Goal: Task Accomplishment & Management: Complete application form

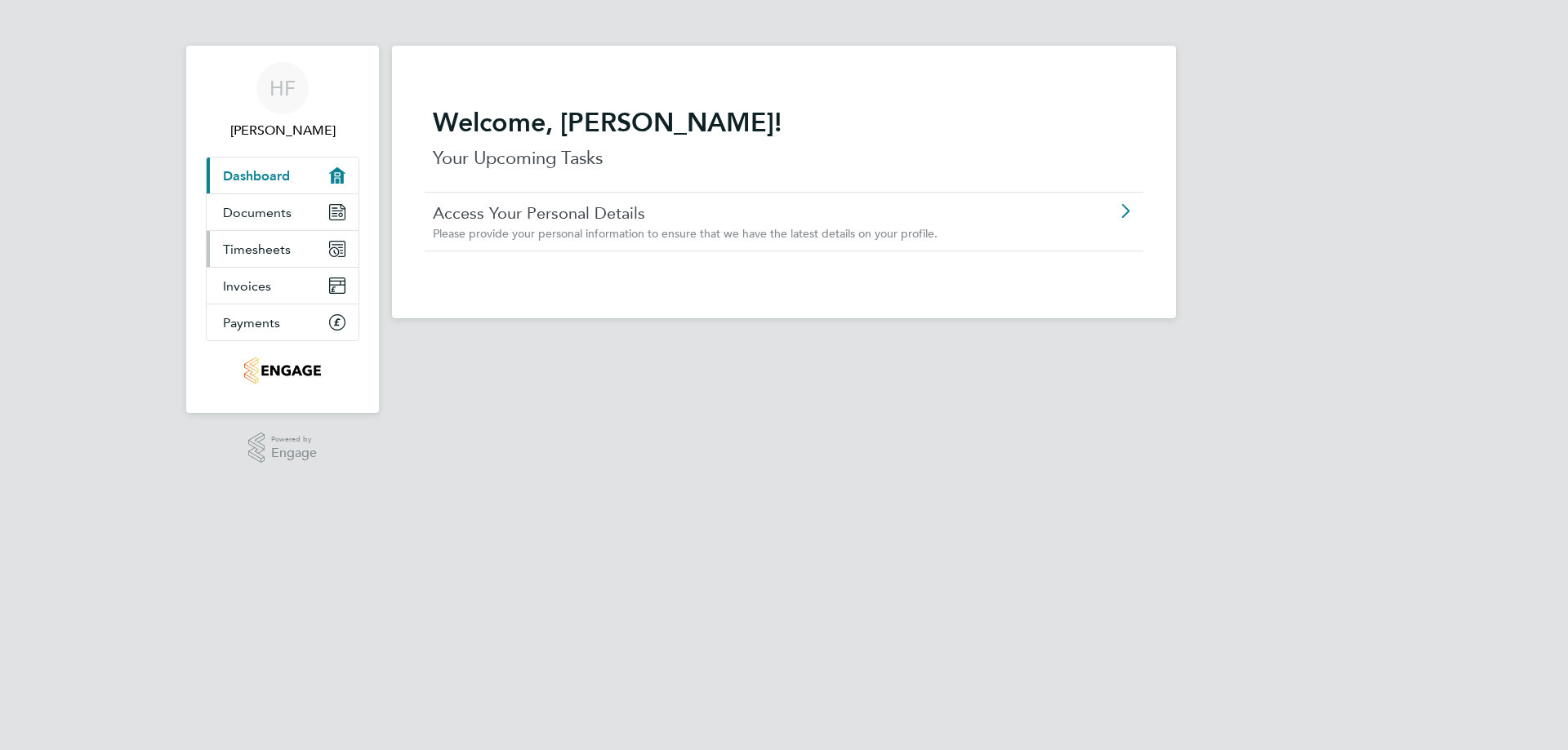
click at [254, 243] on span "Timesheets" at bounding box center [257, 248] width 68 height 15
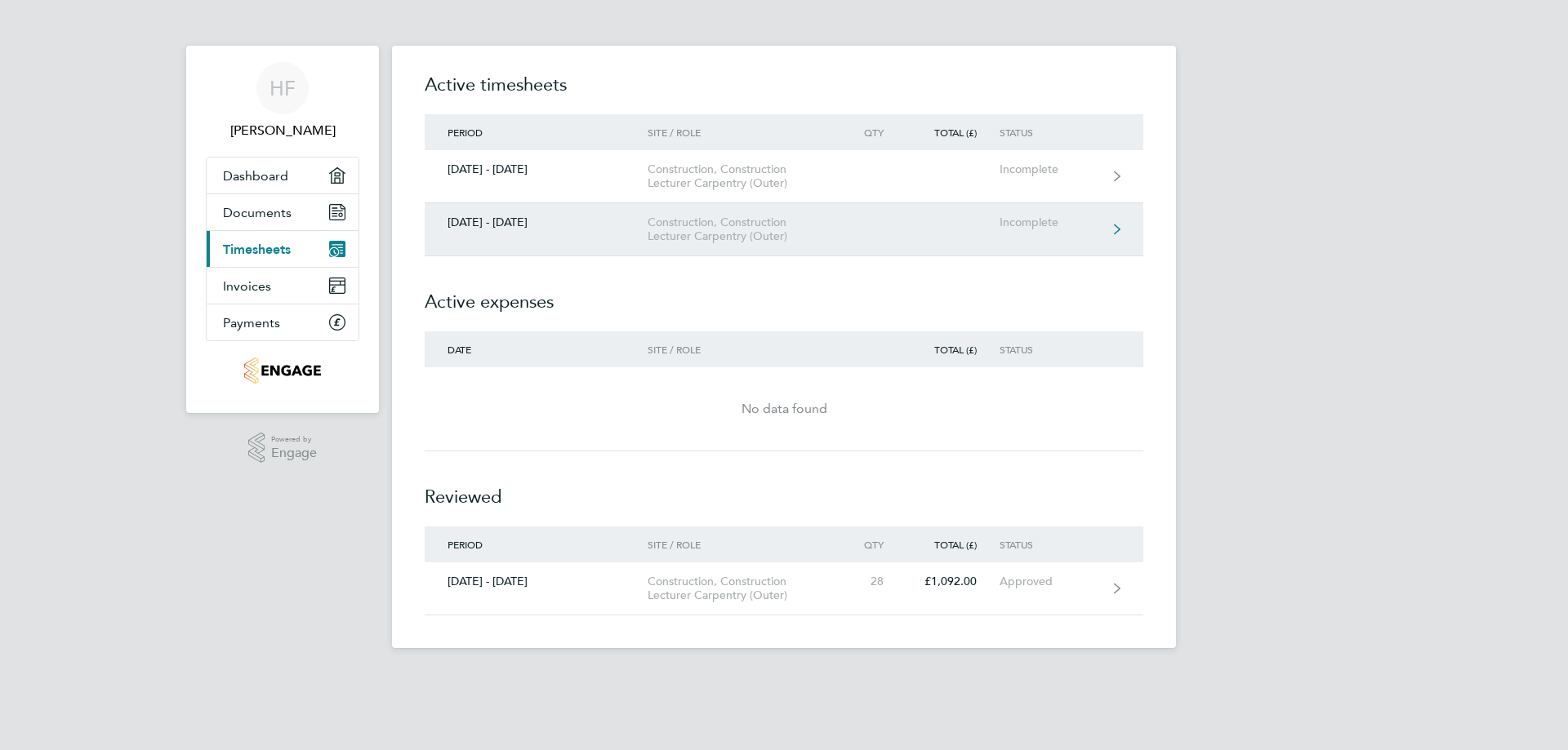
click at [491, 224] on div "[DATE] - [DATE]" at bounding box center [537, 221] width 223 height 14
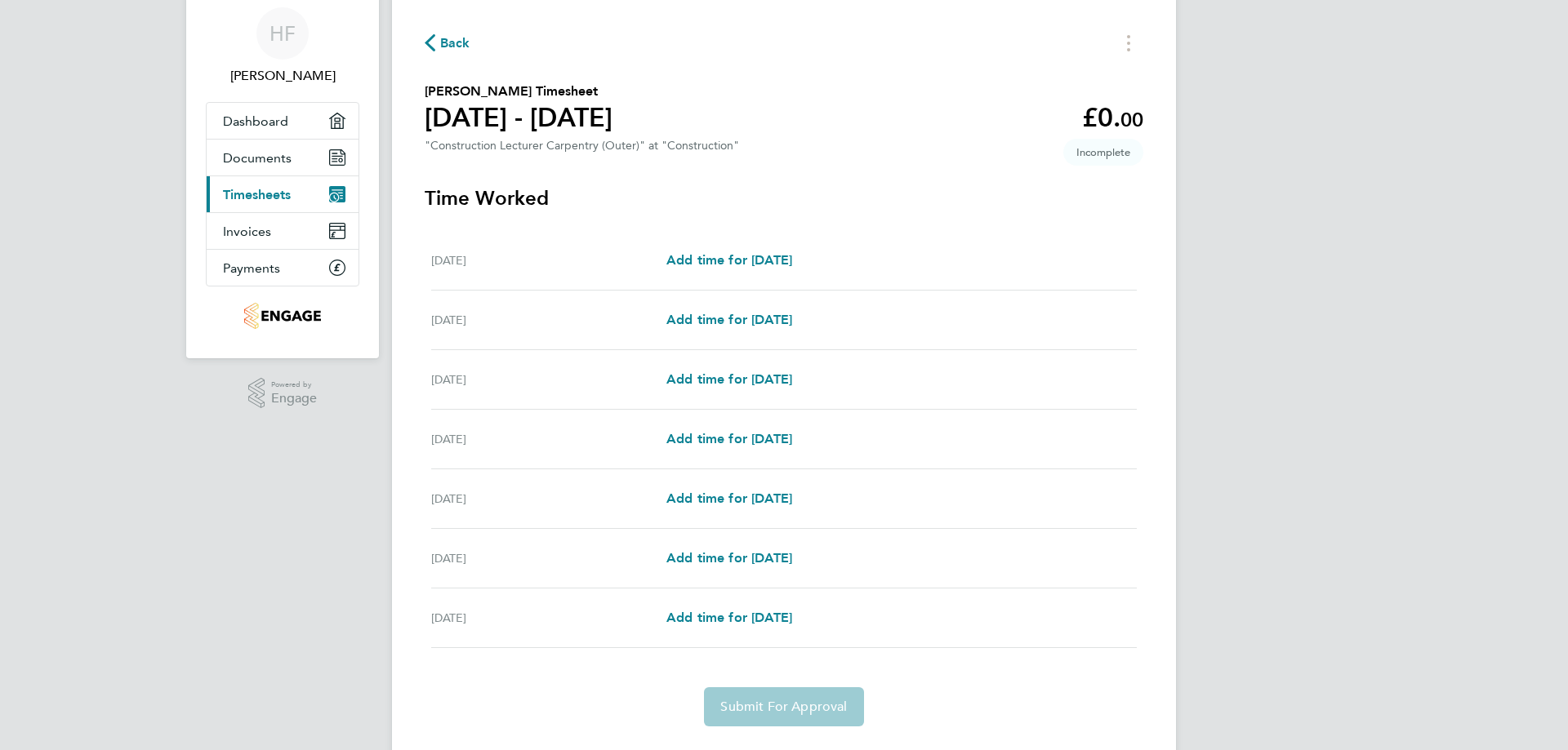
scroll to position [82, 0]
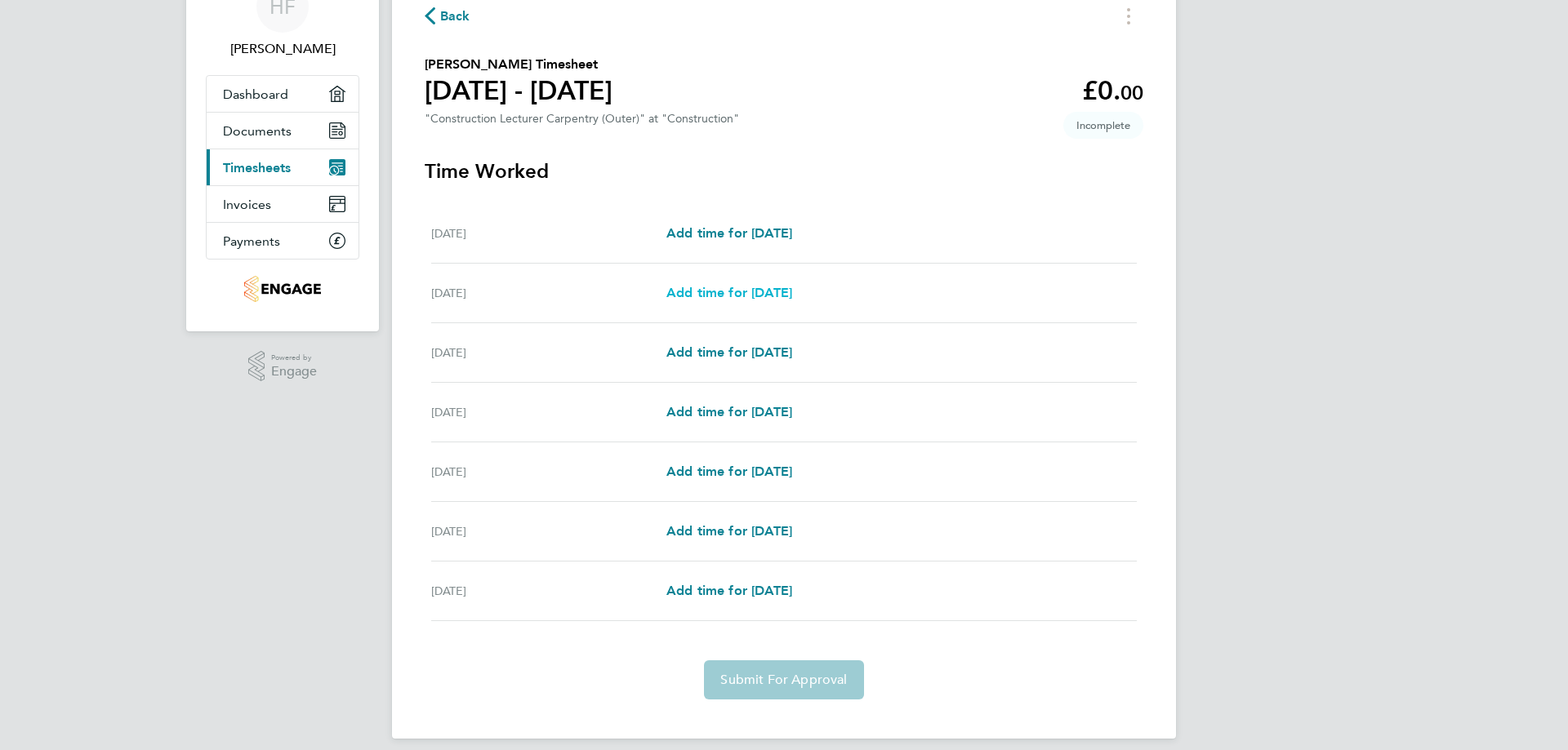
click at [721, 291] on span "Add time for [DATE]" at bounding box center [730, 292] width 126 height 15
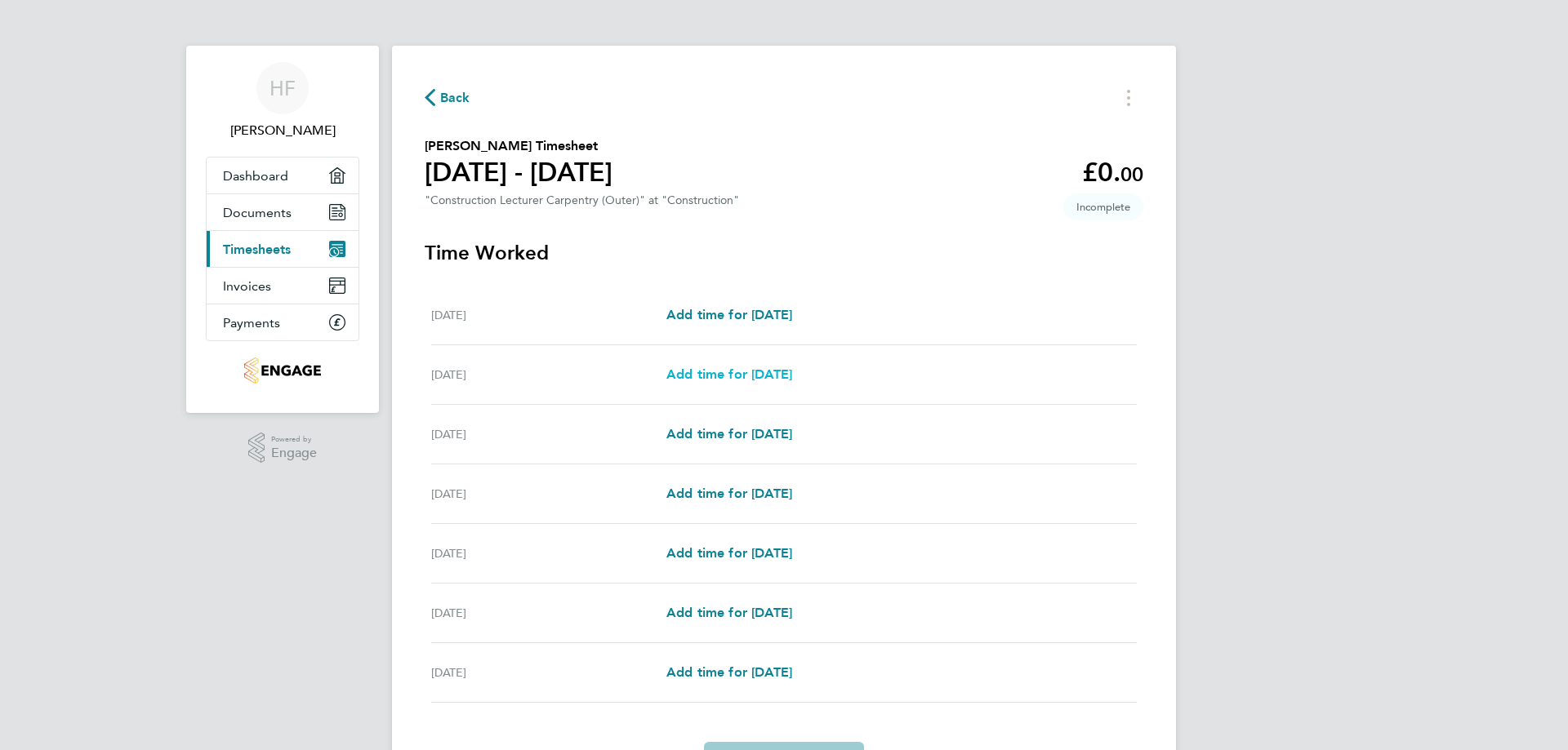
select select "60"
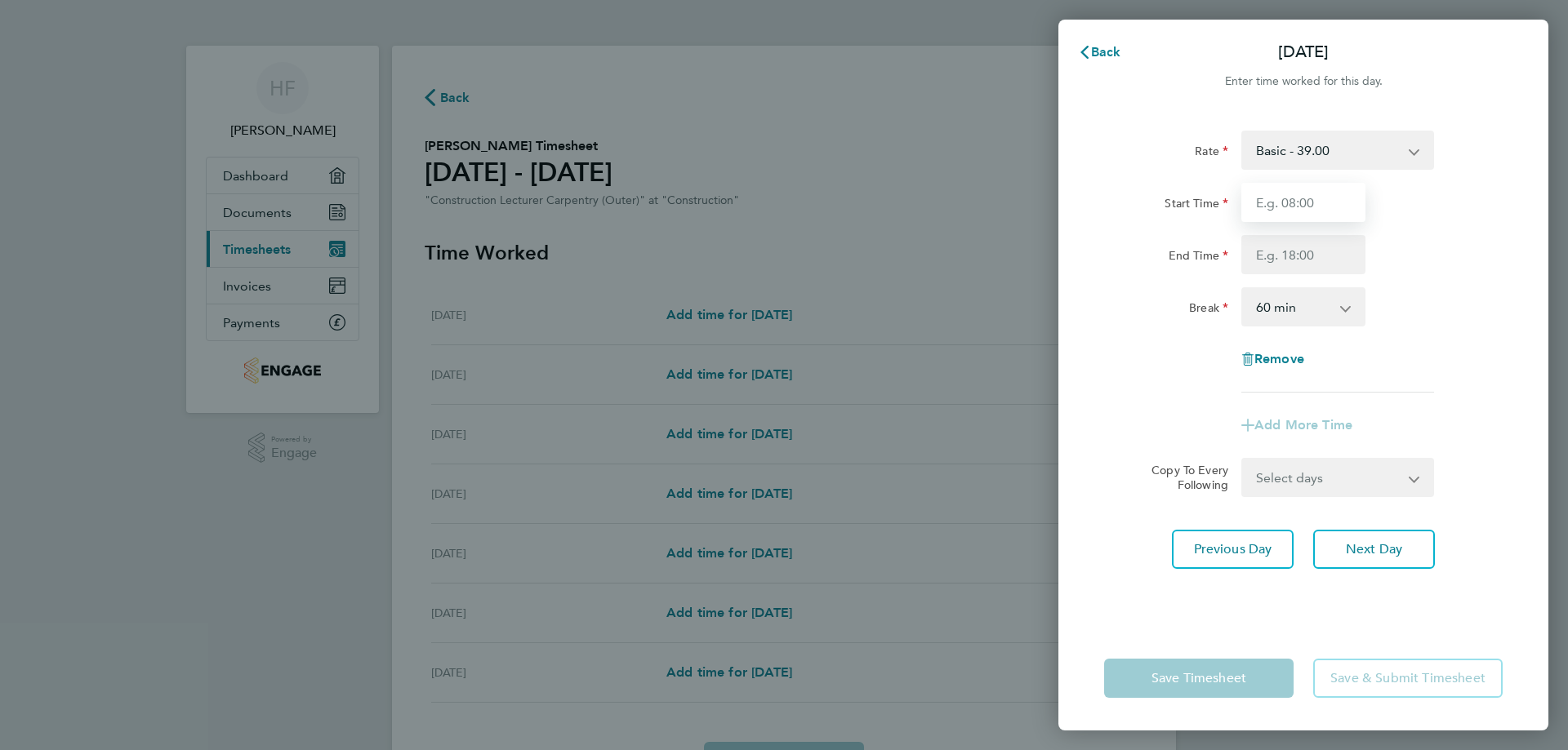
click at [1275, 203] on input "Start Time" at bounding box center [1303, 203] width 124 height 40
type input "09:00"
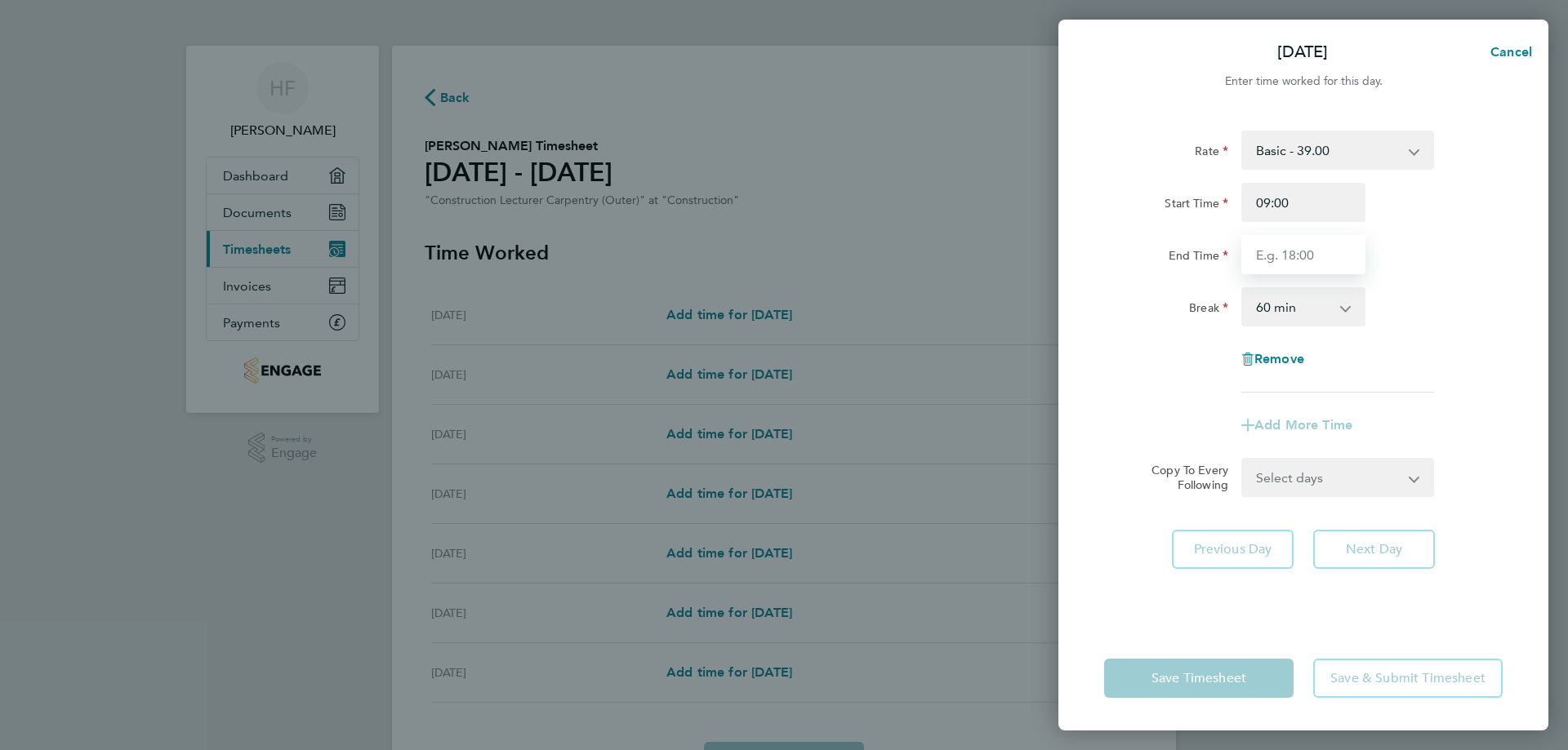
click at [1266, 257] on input "End Time" at bounding box center [1303, 255] width 124 height 40
type input "17:00"
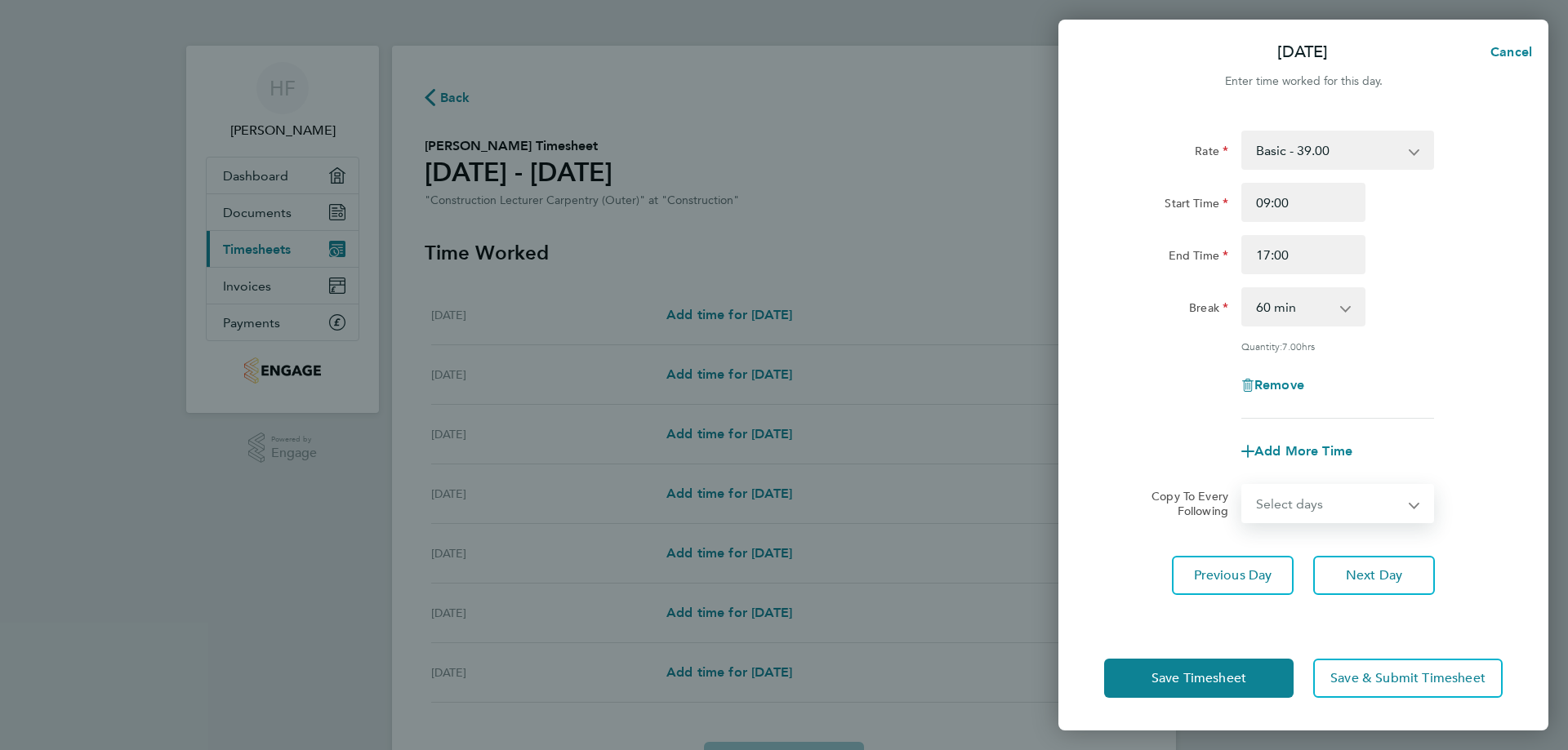
click at [1411, 480] on form "Rate Basic - 39.00 Start Time 09:00 End Time 17:00 Break 0 min 15 min 30 min 45…" at bounding box center [1303, 327] width 399 height 393
select select "WED"
click at [1243, 486] on select "Select days Day Weekday (Mon-Fri) Weekend (Sat-Sun) [DATE] [DATE] [DATE] [DATE]…" at bounding box center [1328, 504] width 171 height 36
select select "[DATE]"
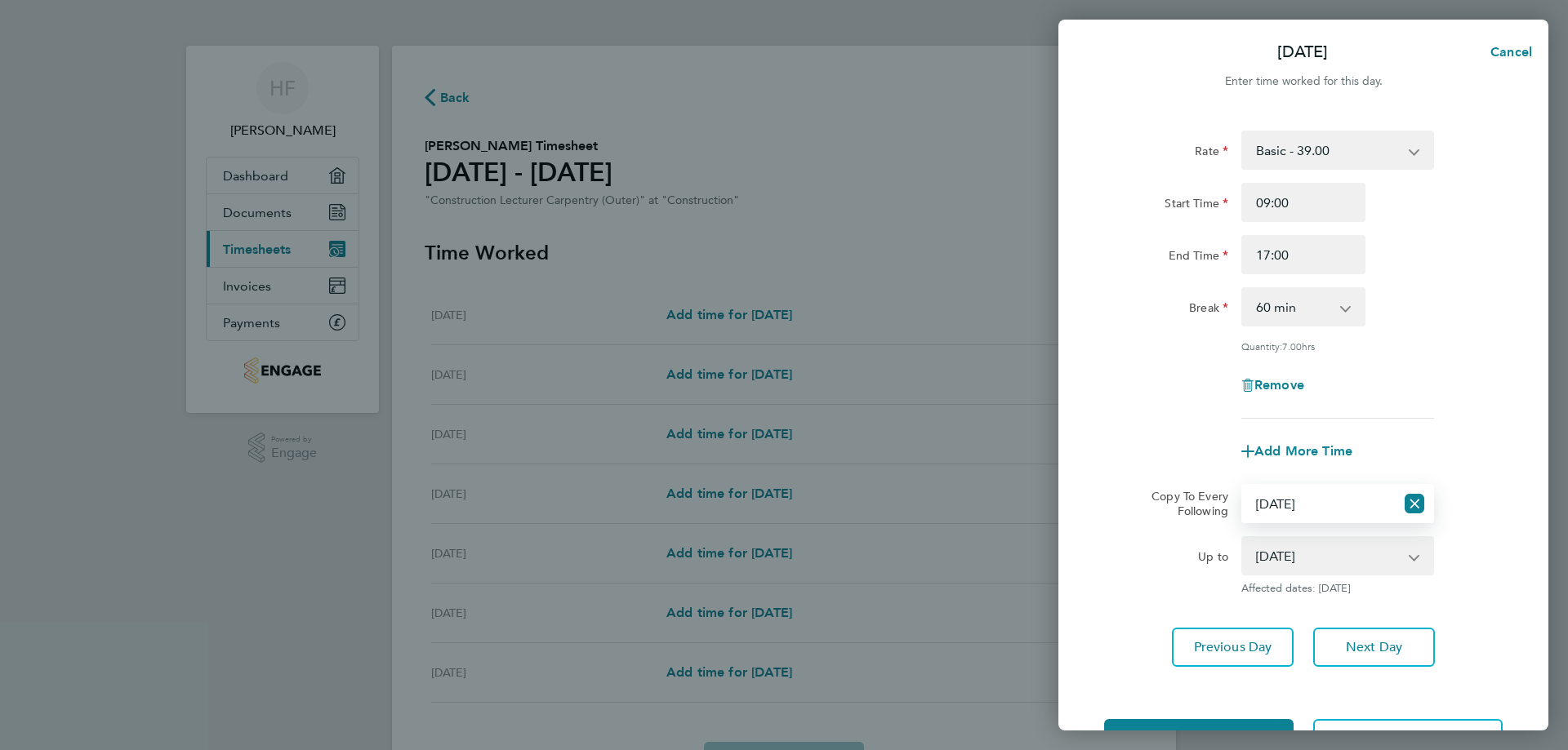
click at [1416, 556] on app-icon-cross-button at bounding box center [1423, 556] width 20 height 36
click at [1363, 644] on span "Next Day" at bounding box center [1373, 647] width 57 height 16
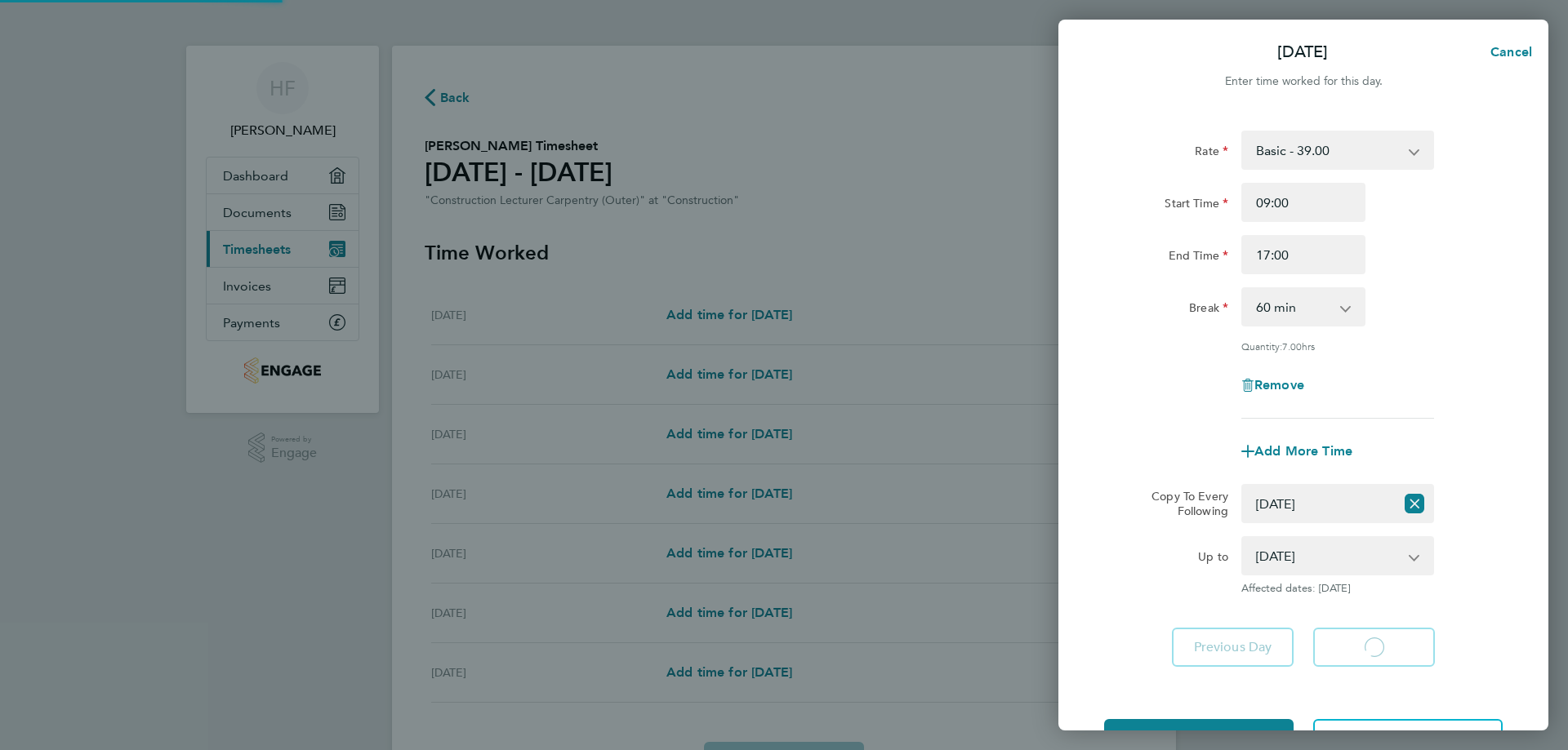
click at [1363, 644] on app-form-button "Next Day Loading" at bounding box center [1369, 647] width 131 height 40
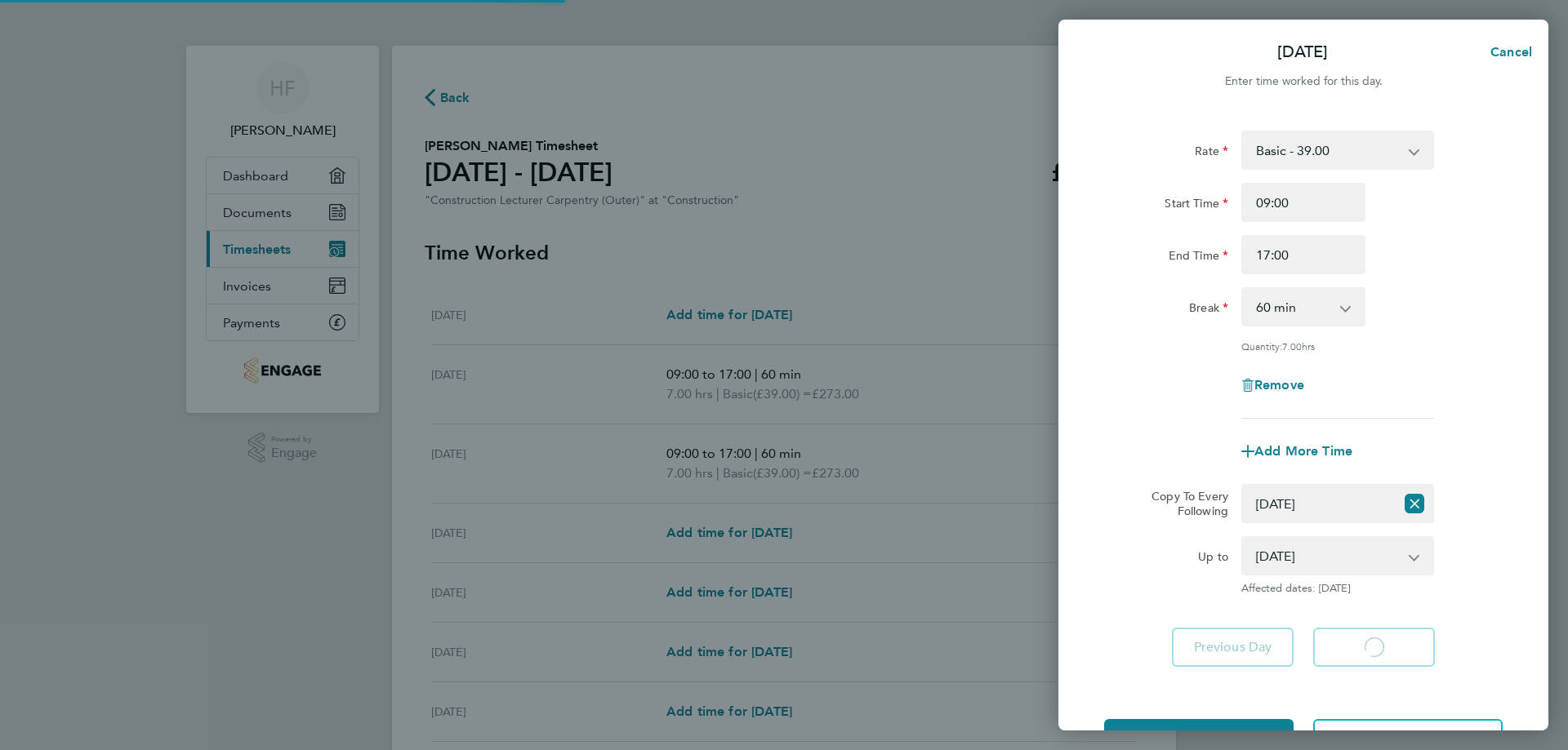
select select "60"
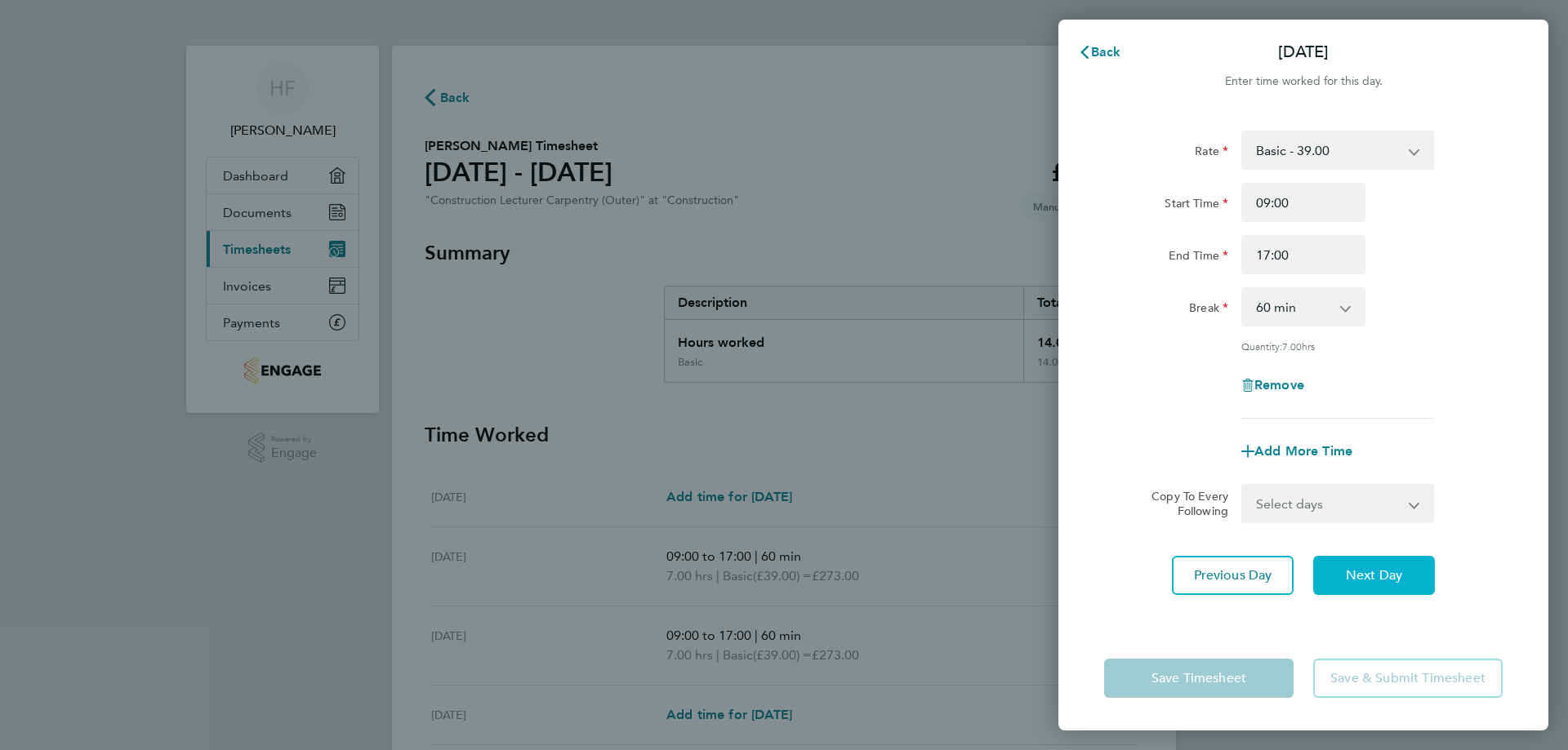
click at [1380, 563] on button "Next Day" at bounding box center [1373, 576] width 122 height 40
select select "60"
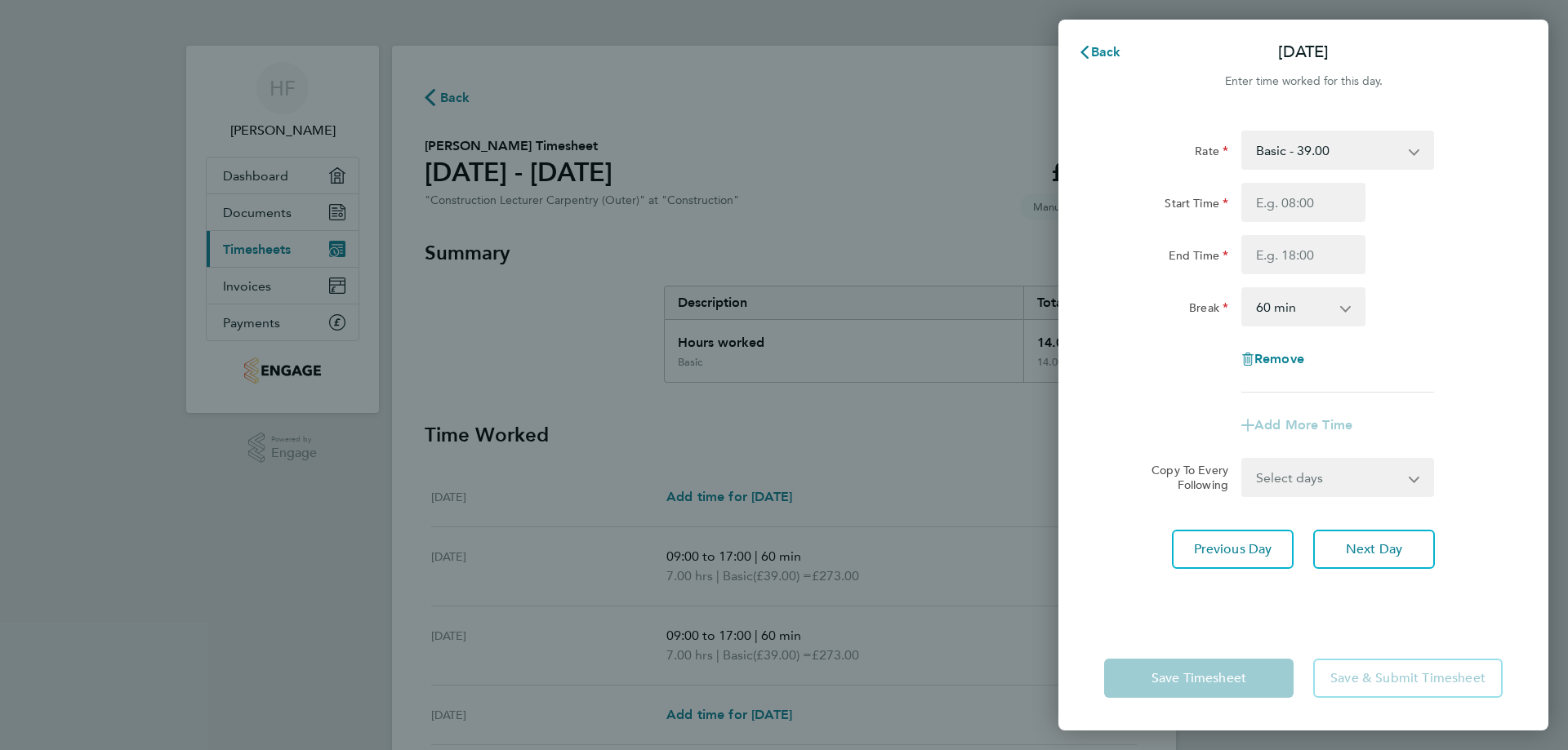
click at [1412, 477] on select "Select days Day Weekend (Sat-Sun) [DATE] [DATE] [DATE]" at bounding box center [1328, 478] width 171 height 36
select select "FRI"
click at [1243, 460] on select "Select days Day Weekend (Sat-Sun) [DATE] [DATE] [DATE]" at bounding box center [1328, 478] width 171 height 36
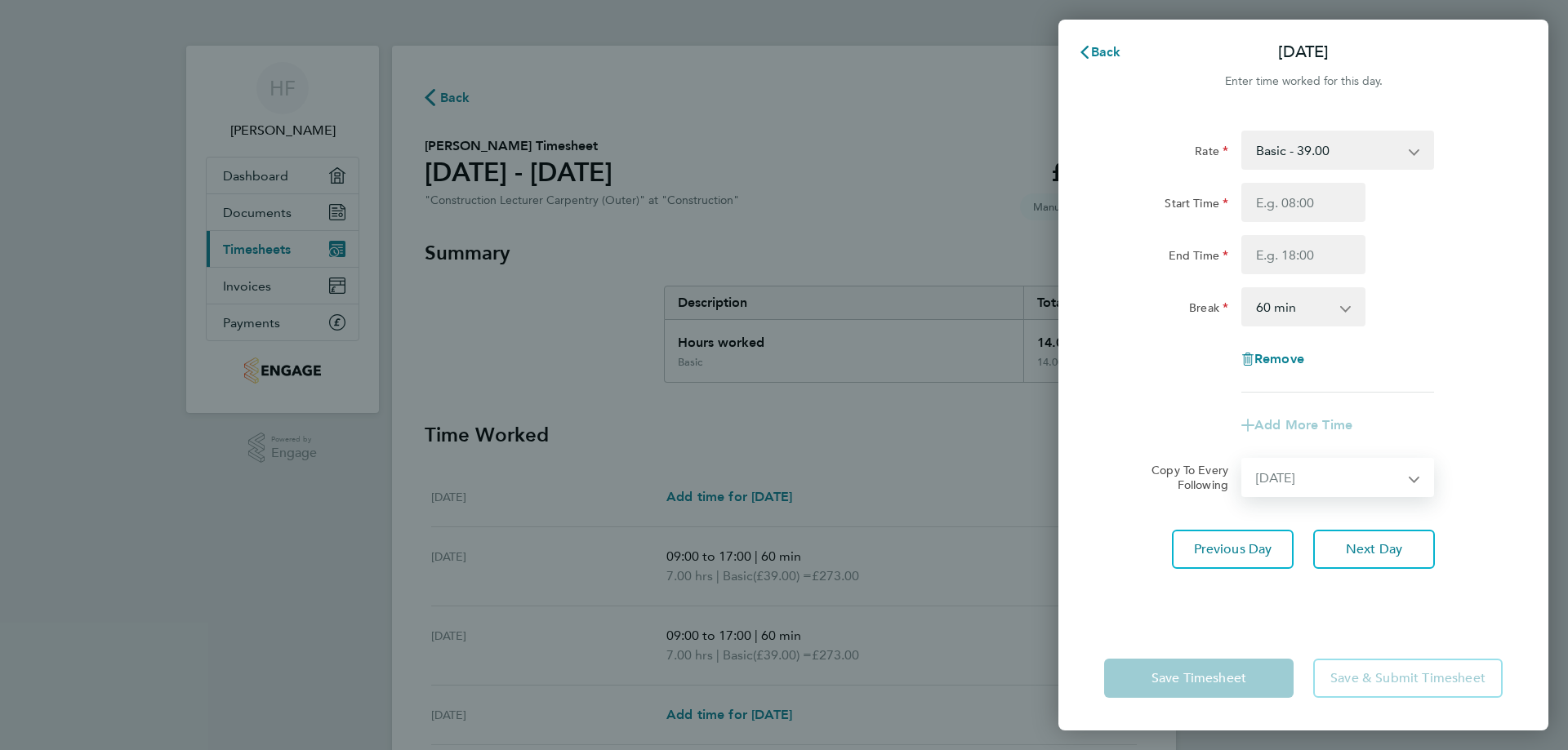
select select "[DATE]"
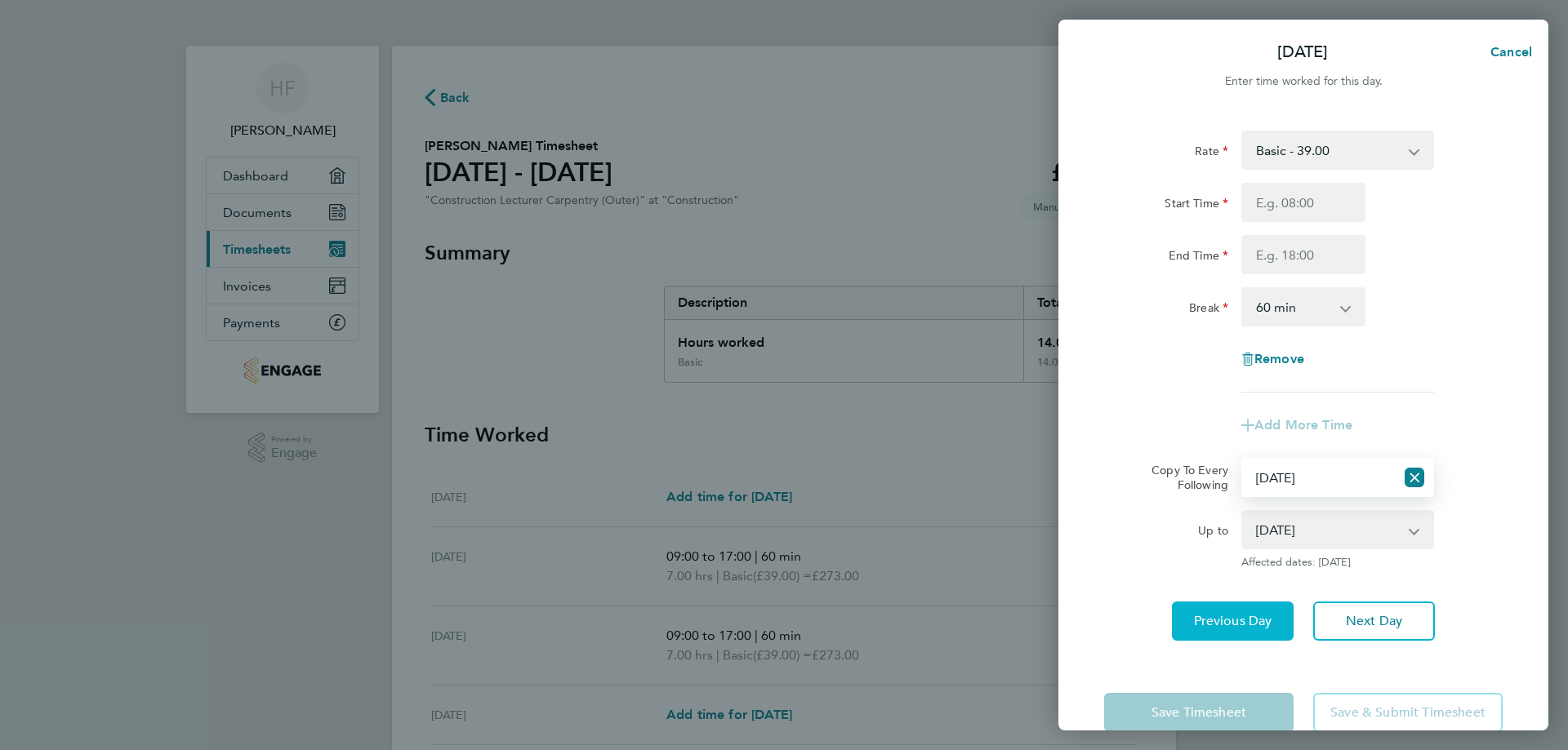
click at [1254, 623] on span "Previous Day" at bounding box center [1233, 621] width 78 height 16
select select "0: null"
select select "60"
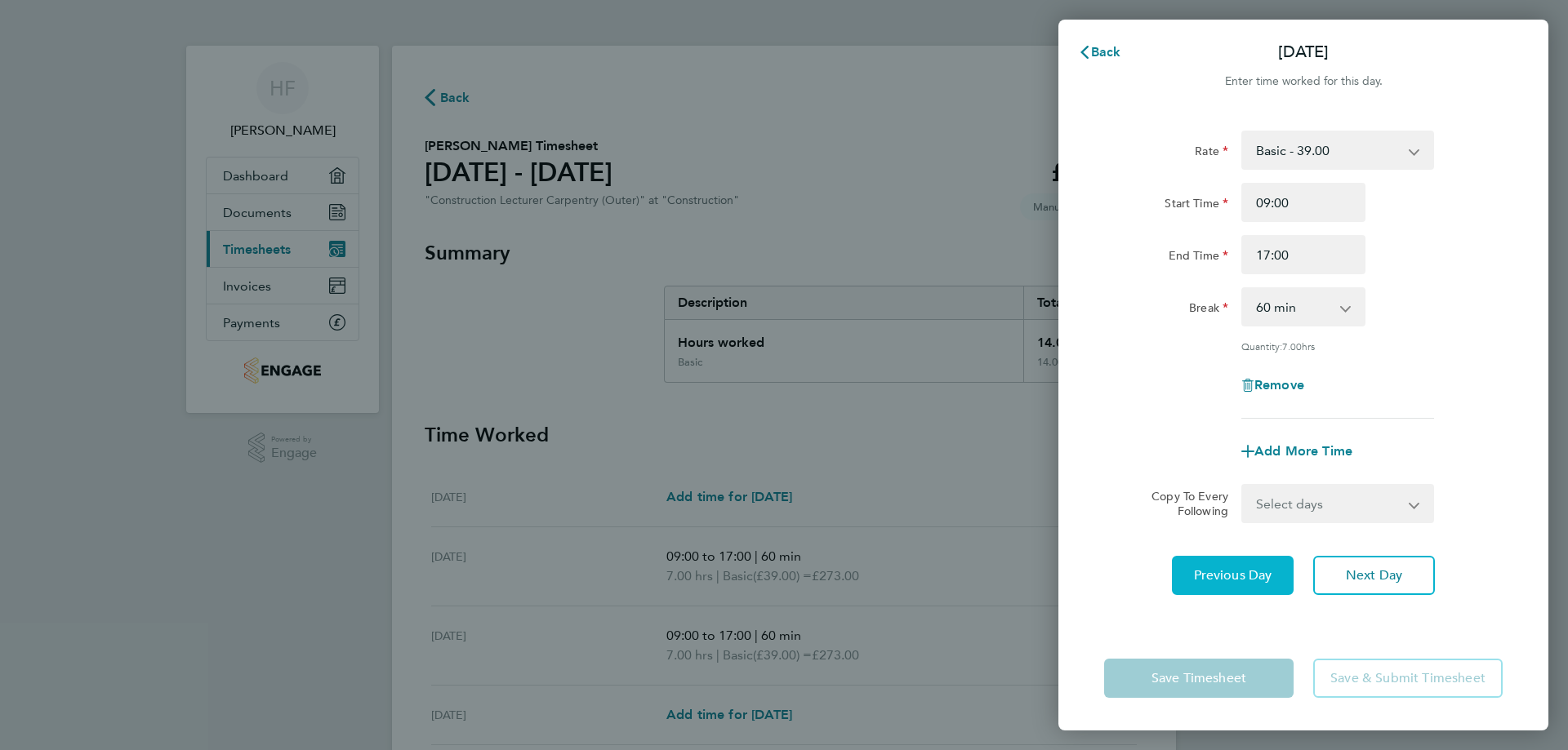
click at [1254, 623] on div "Rate Basic - 39.00 Start Time 09:00 End Time 17:00 Break 0 min 15 min 30 min 45…" at bounding box center [1303, 368] width 490 height 515
click at [1413, 502] on select "Select days Day Weekday (Mon-Fri) Weekend (Sat-Sun) [DATE] [DATE] [DATE] [DATE]" at bounding box center [1328, 504] width 171 height 36
select select "THU"
click at [1243, 486] on select "Select days Day Weekday (Mon-Fri) Weekend (Sat-Sun) [DATE] [DATE] [DATE] [DATE]" at bounding box center [1328, 504] width 171 height 36
select select "[DATE]"
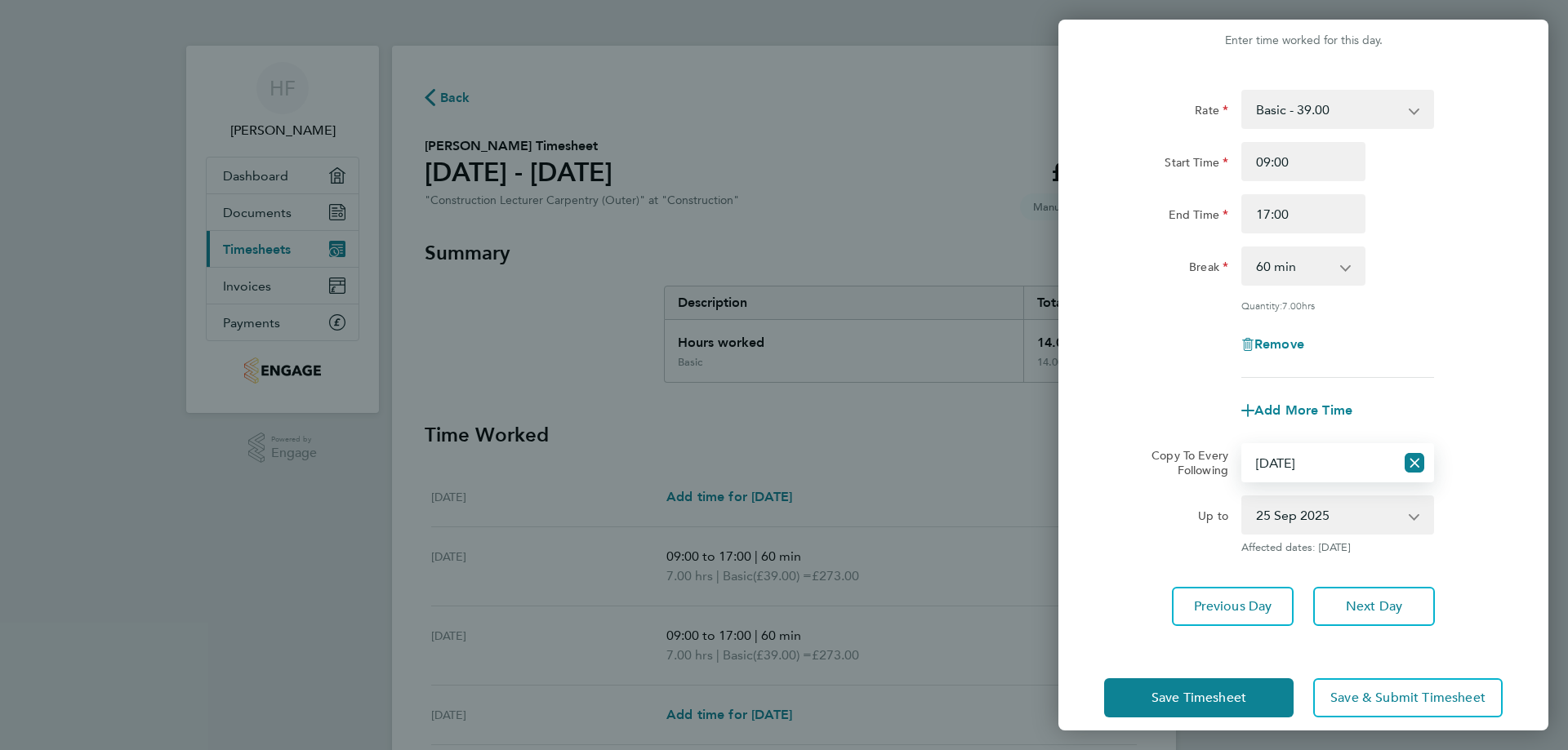
scroll to position [59, 0]
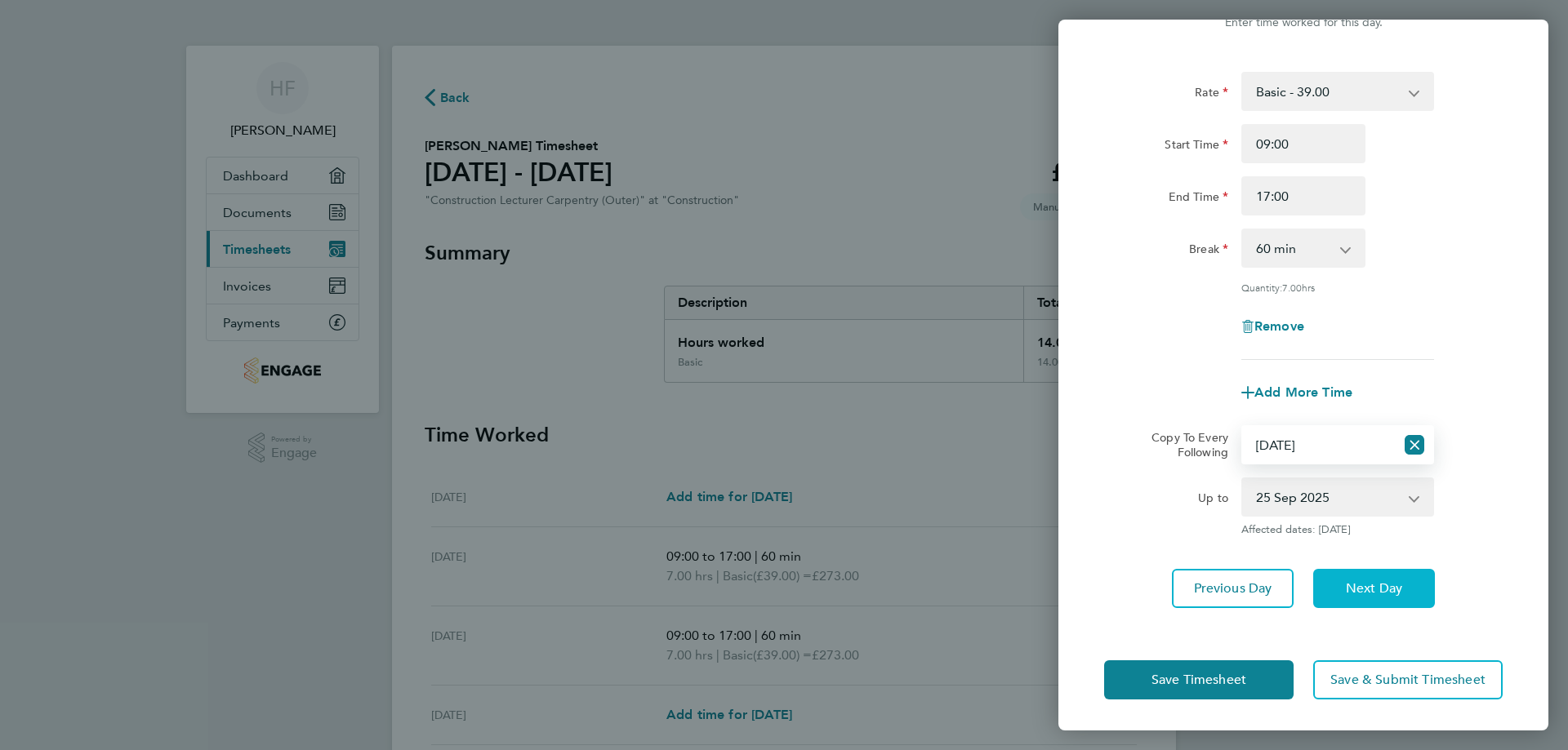
click at [1358, 583] on span "Next Day" at bounding box center [1373, 589] width 57 height 16
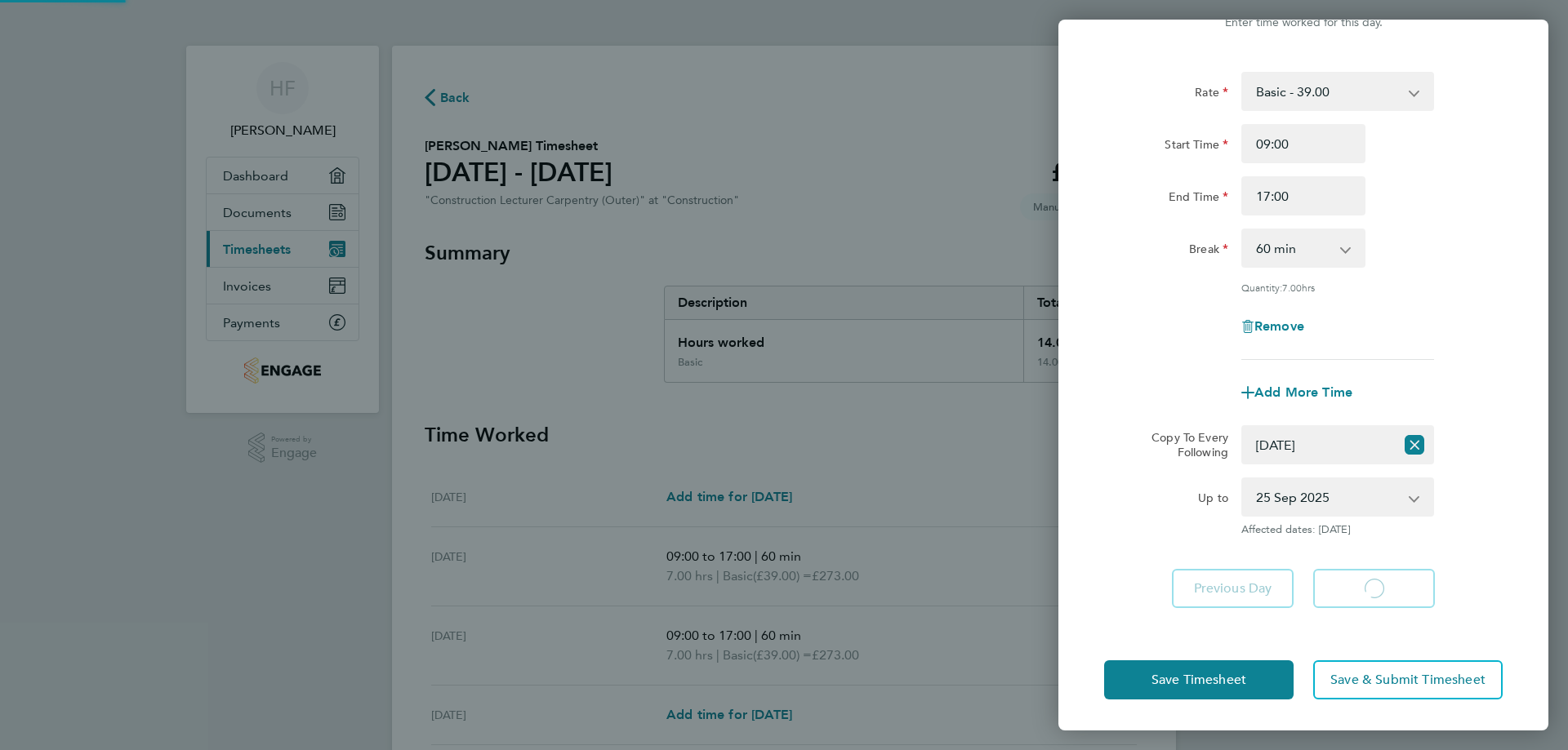
click at [1358, 583] on app-form-button "Next Day Loading" at bounding box center [1369, 589] width 131 height 40
select select "0: null"
select select "60"
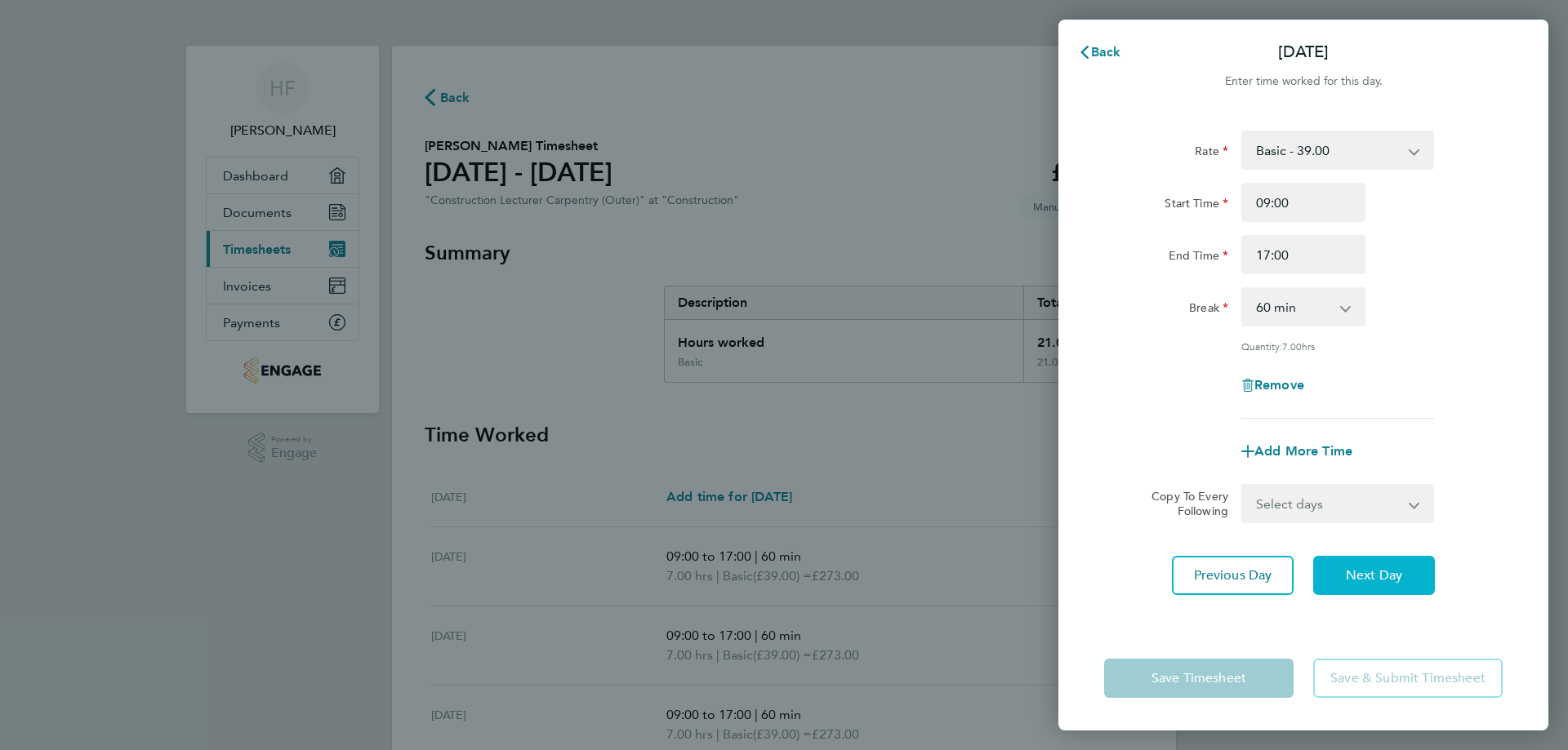
click at [1363, 567] on span "Next Day" at bounding box center [1373, 575] width 57 height 16
select select "60"
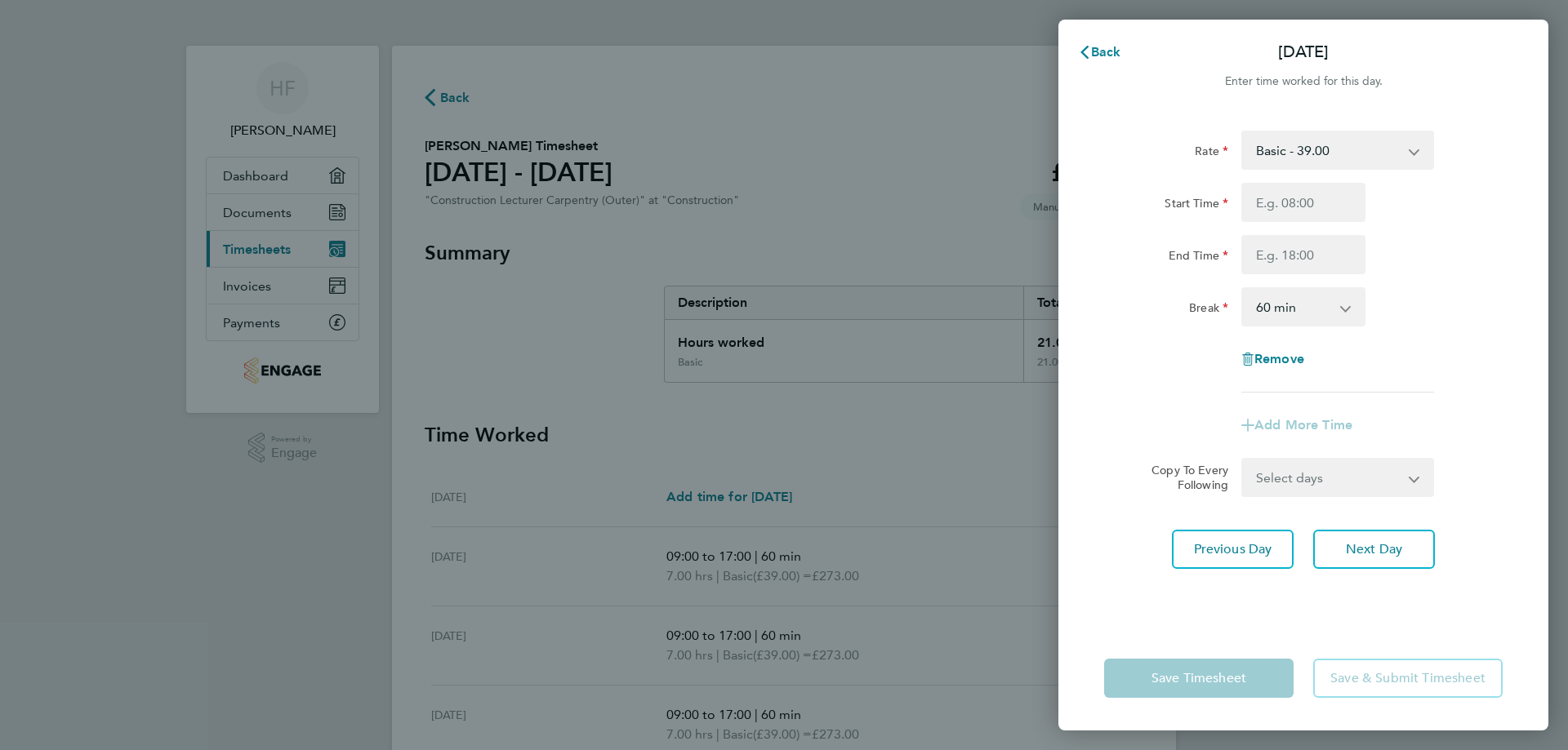
click at [1414, 477] on select "Select days Day Weekend (Sat-Sun) [DATE] [DATE]" at bounding box center [1328, 478] width 171 height 36
select select "DAY"
click at [1243, 460] on select "Select days Day Weekend (Sat-Sun) [DATE] [DATE]" at bounding box center [1328, 478] width 171 height 36
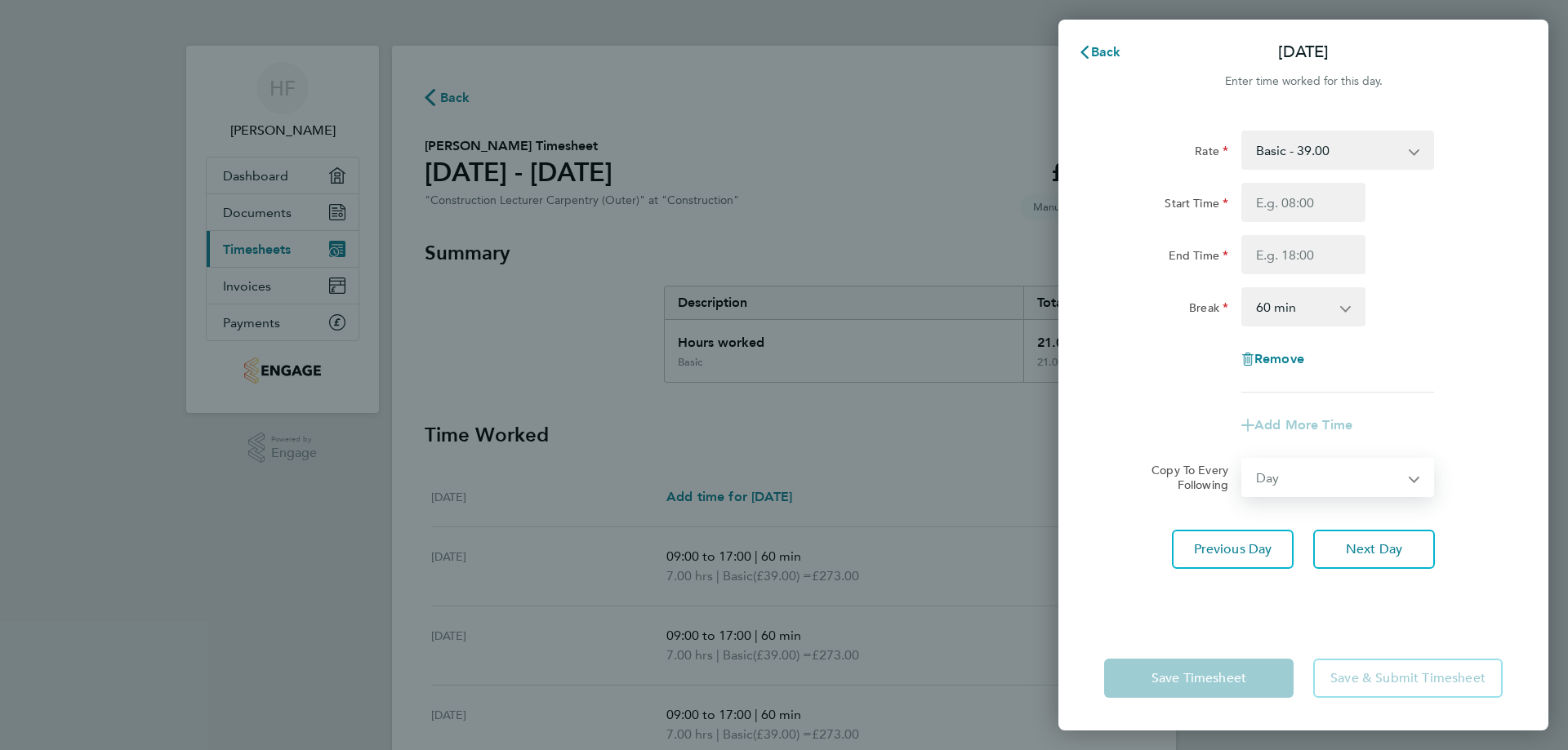
select select "[DATE]"
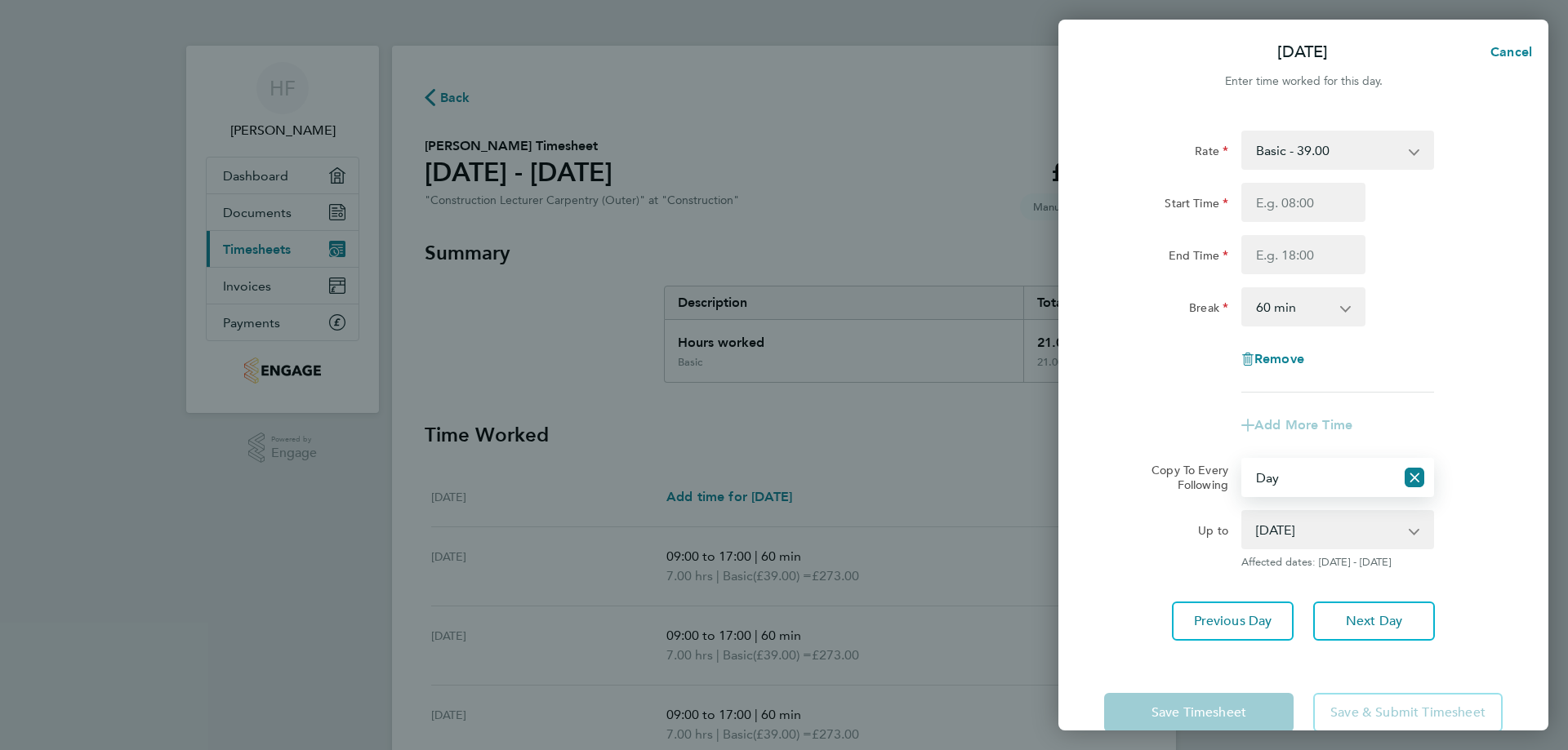
drag, startPoint x: 1242, startPoint y: 505, endPoint x: 1271, endPoint y: 532, distance: 39.6
click at [1271, 532] on select "[DATE] [DATE]" at bounding box center [1328, 530] width 170 height 36
click at [1413, 529] on app-icon-cross-button at bounding box center [1423, 530] width 20 height 36
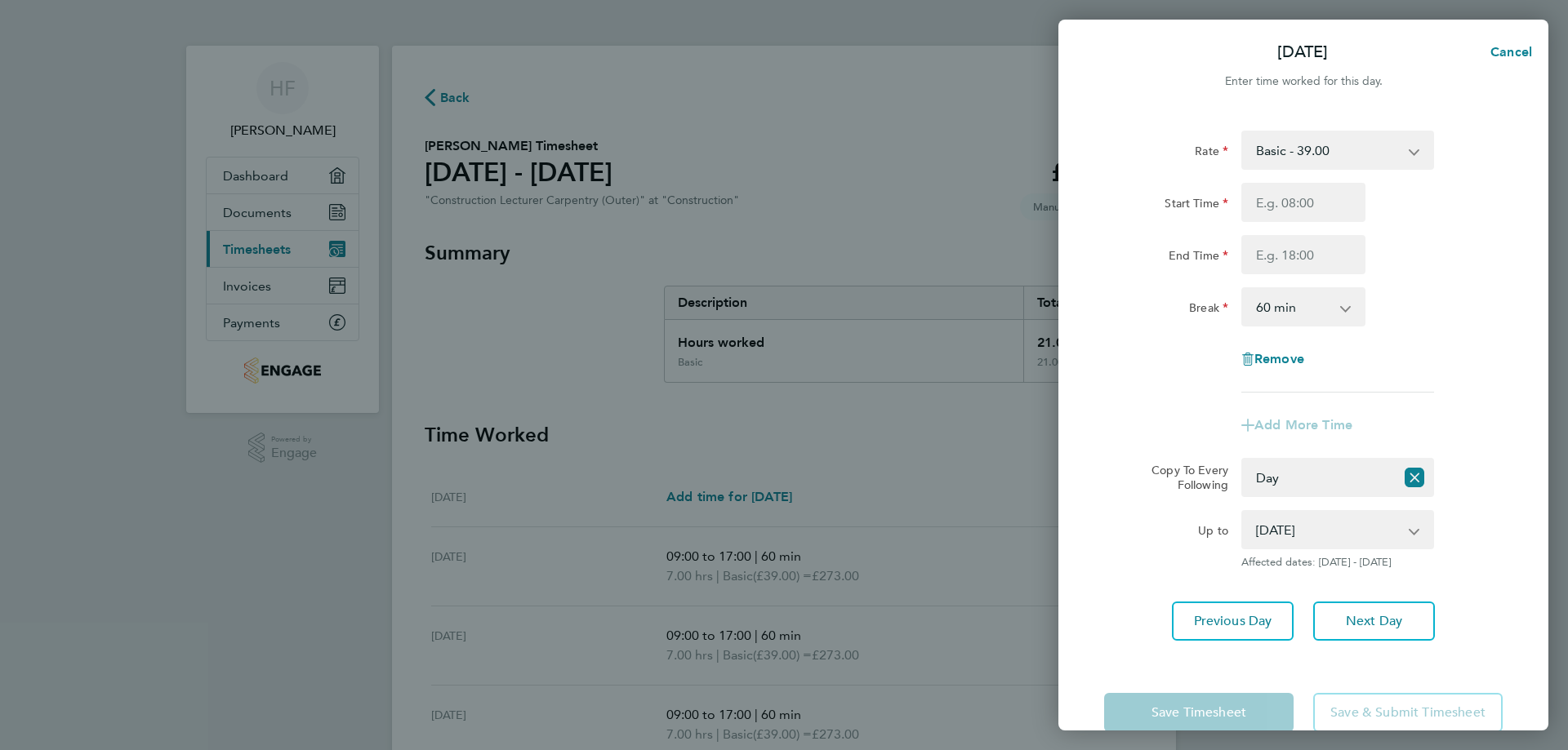
click at [1412, 533] on select "[DATE] [DATE]" at bounding box center [1328, 530] width 170 height 36
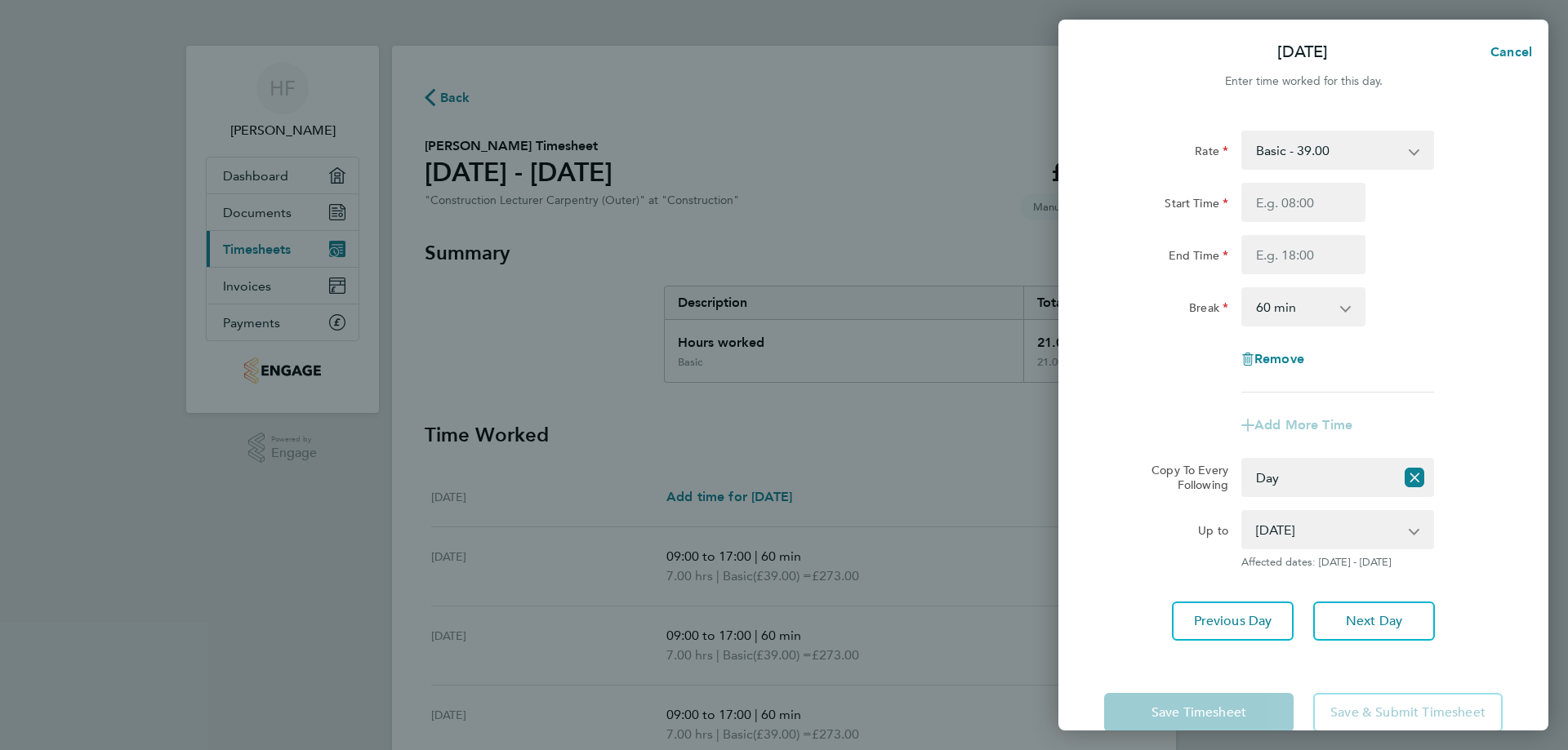
click at [1201, 529] on label "Up to" at bounding box center [1213, 533] width 31 height 20
click at [1243, 529] on select "[DATE] [DATE]" at bounding box center [1328, 530] width 170 height 36
click at [1235, 617] on span "Previous Day" at bounding box center [1233, 621] width 78 height 16
select select "0: null"
select select "60"
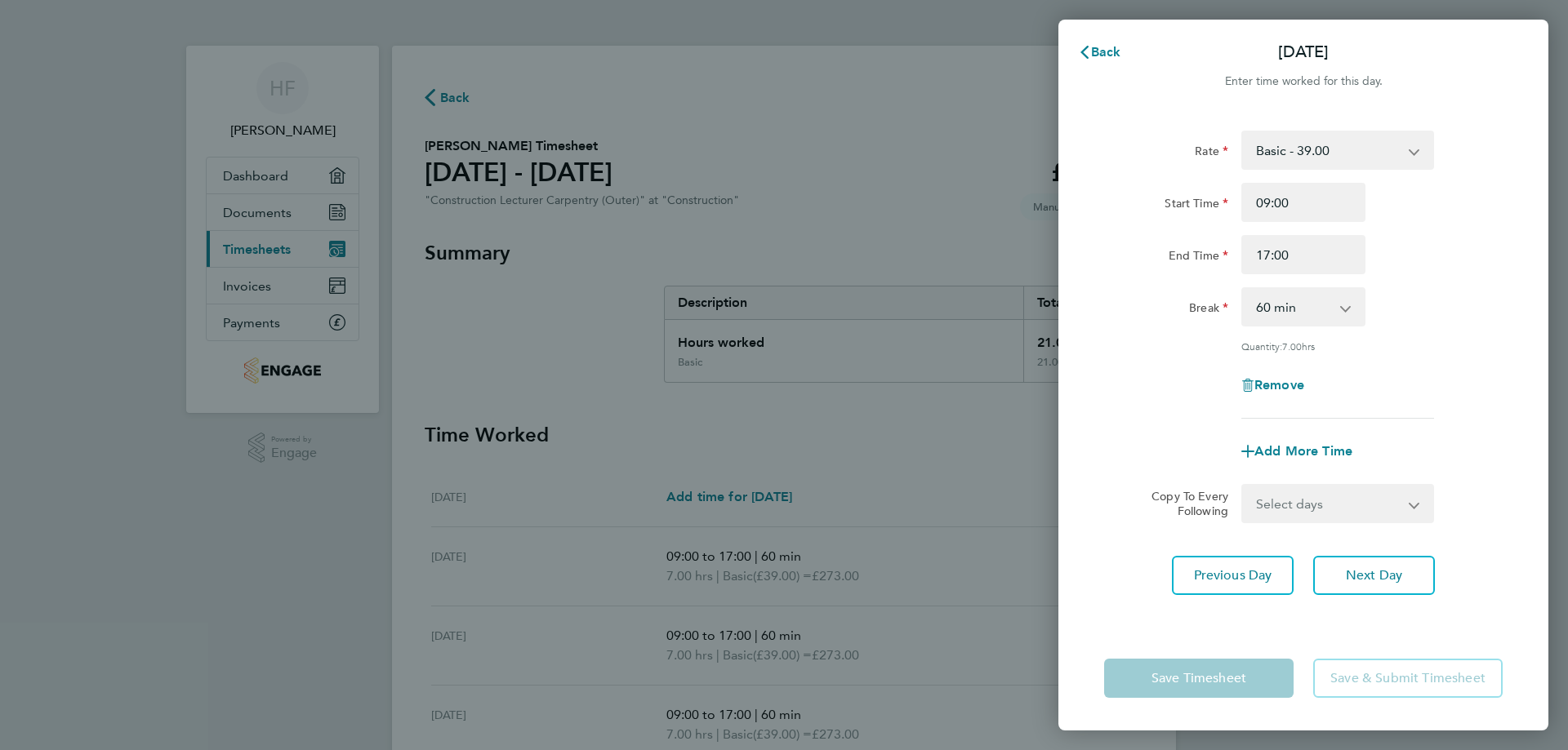
click at [1416, 504] on app-icon-cross-button at bounding box center [1425, 504] width 20 height 36
click at [1287, 445] on span "Add More Time" at bounding box center [1303, 450] width 98 height 15
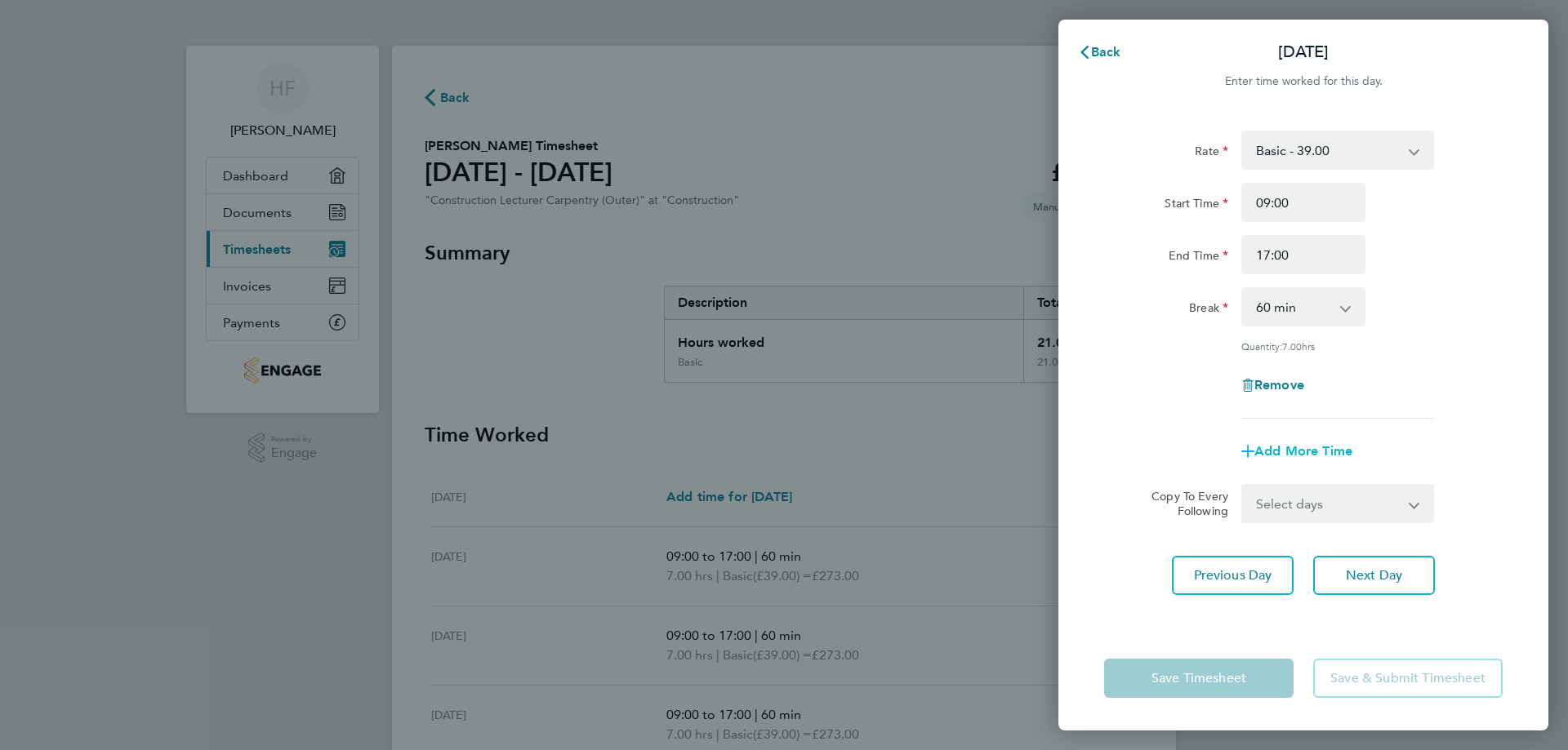
select select "null"
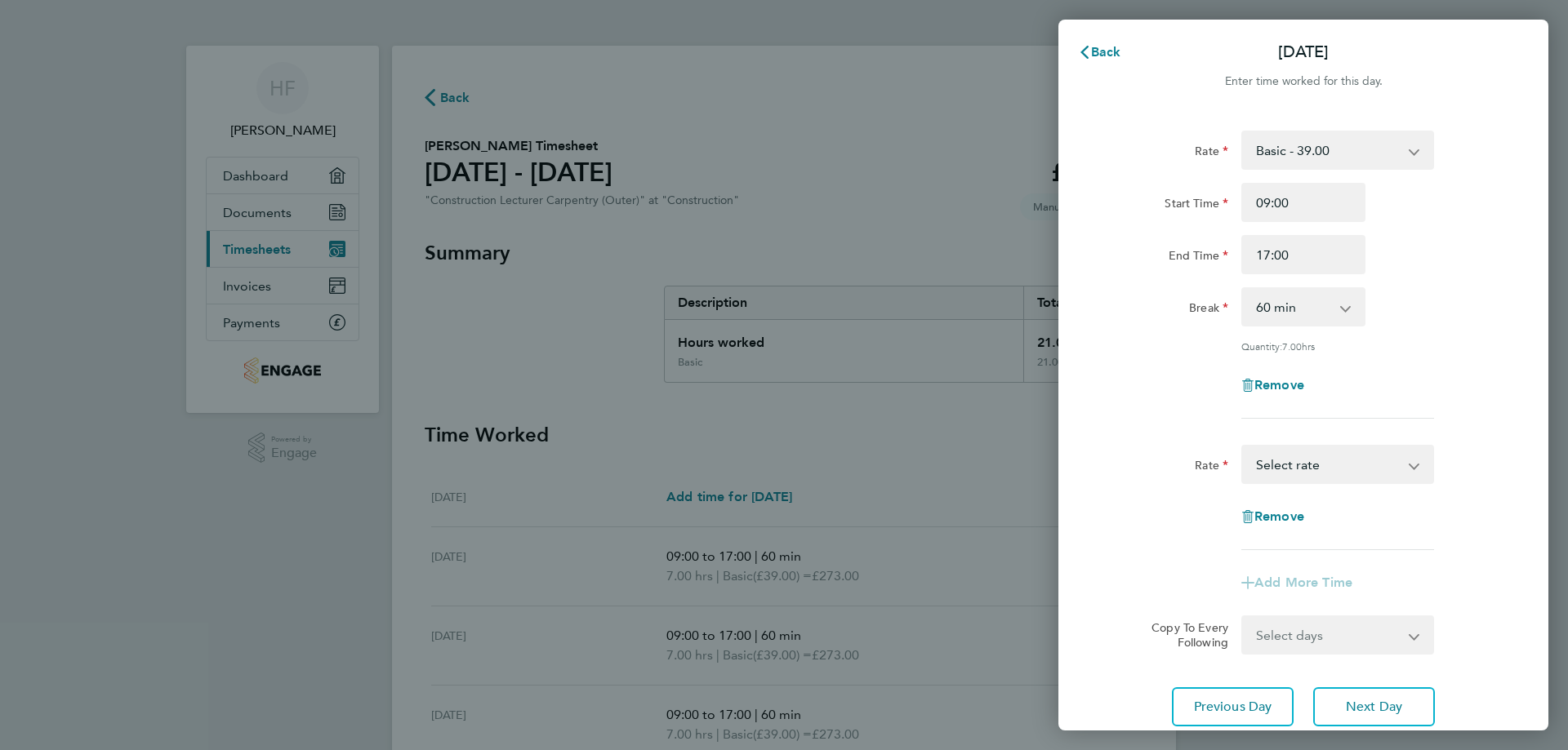
click at [1415, 466] on app-icon-cross-button at bounding box center [1423, 465] width 20 height 36
click at [1453, 507] on div "Remove" at bounding box center [1303, 517] width 412 height 40
click at [1375, 699] on span "Next Day" at bounding box center [1373, 707] width 57 height 16
select select "60"
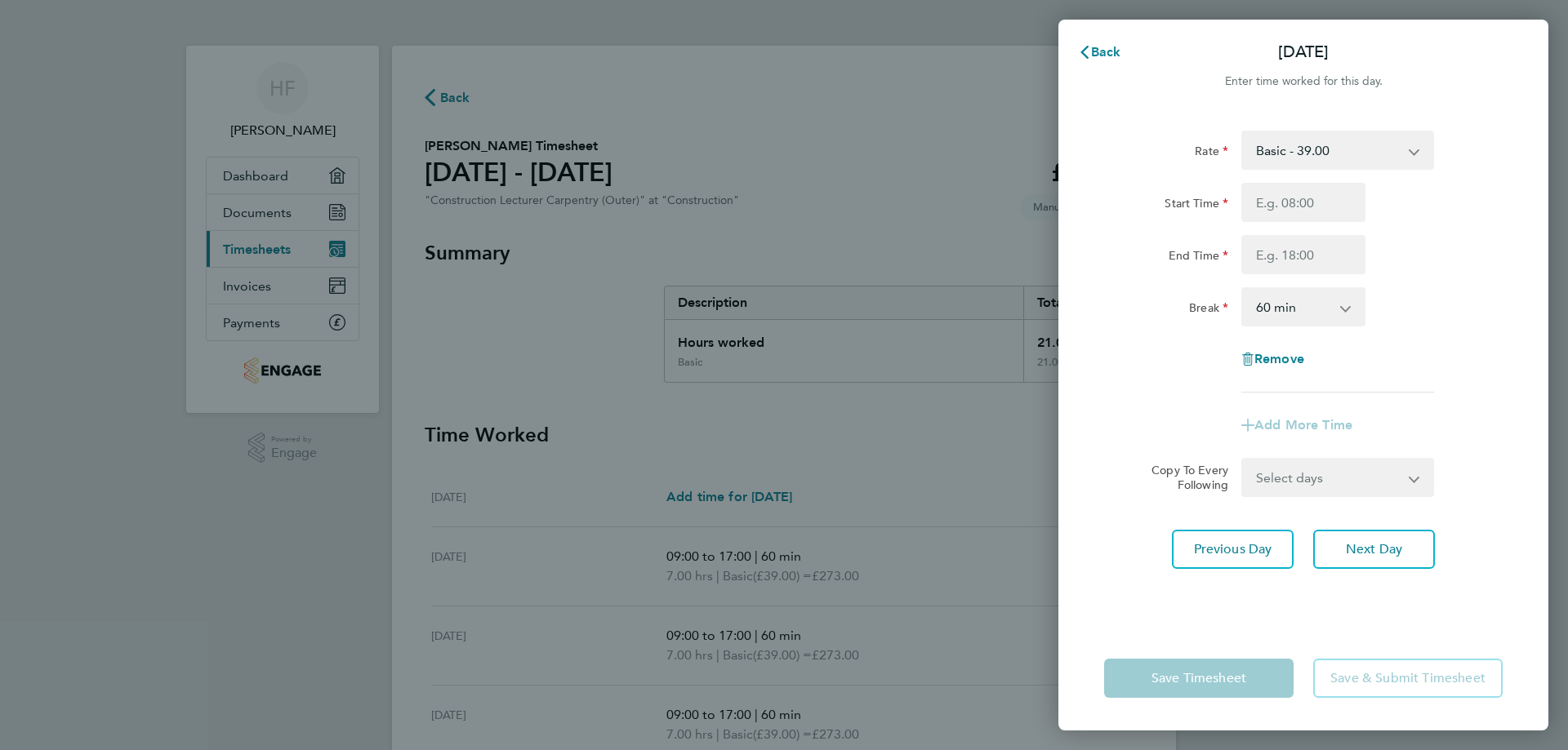
click at [1412, 483] on select "Select days Day Weekend (Sat-Sun) [DATE] [DATE]" at bounding box center [1328, 478] width 171 height 36
select select "DAY"
click at [1243, 460] on select "Select days Day Weekend (Sat-Sun) [DATE] [DATE]" at bounding box center [1328, 478] width 171 height 36
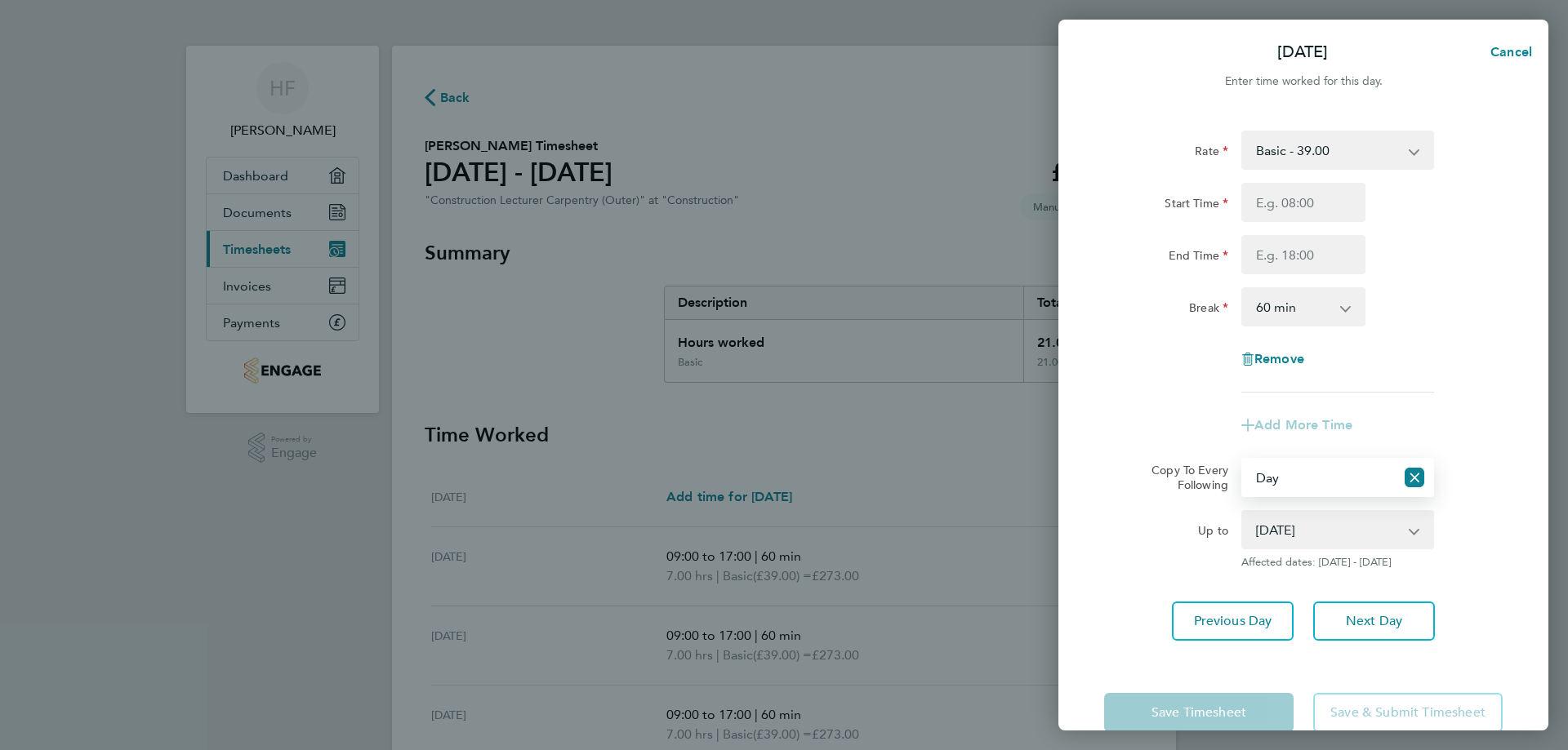
drag, startPoint x: 1400, startPoint y: 495, endPoint x: 1273, endPoint y: 529, distance: 131.5
click at [1273, 529] on select "[DATE] [DATE]" at bounding box center [1328, 530] width 170 height 36
select select "[DATE]"
click at [1243, 512] on select "[DATE] [DATE]" at bounding box center [1328, 530] width 170 height 36
click at [1409, 474] on icon "Reset selection" at bounding box center [1415, 478] width 20 height 20
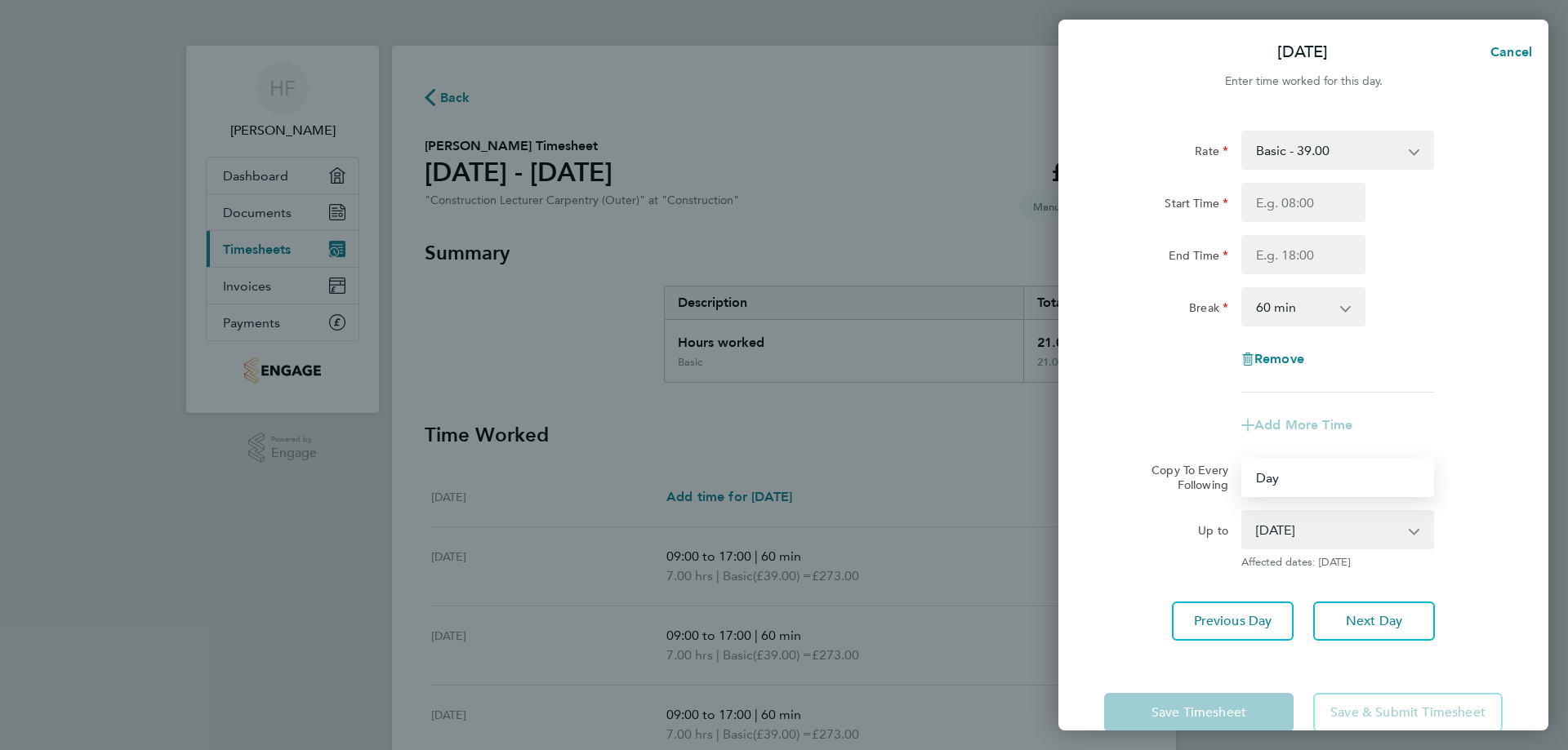
select select "0: null"
click at [1415, 477] on icon "Reset selection" at bounding box center [1415, 477] width 0 height 0
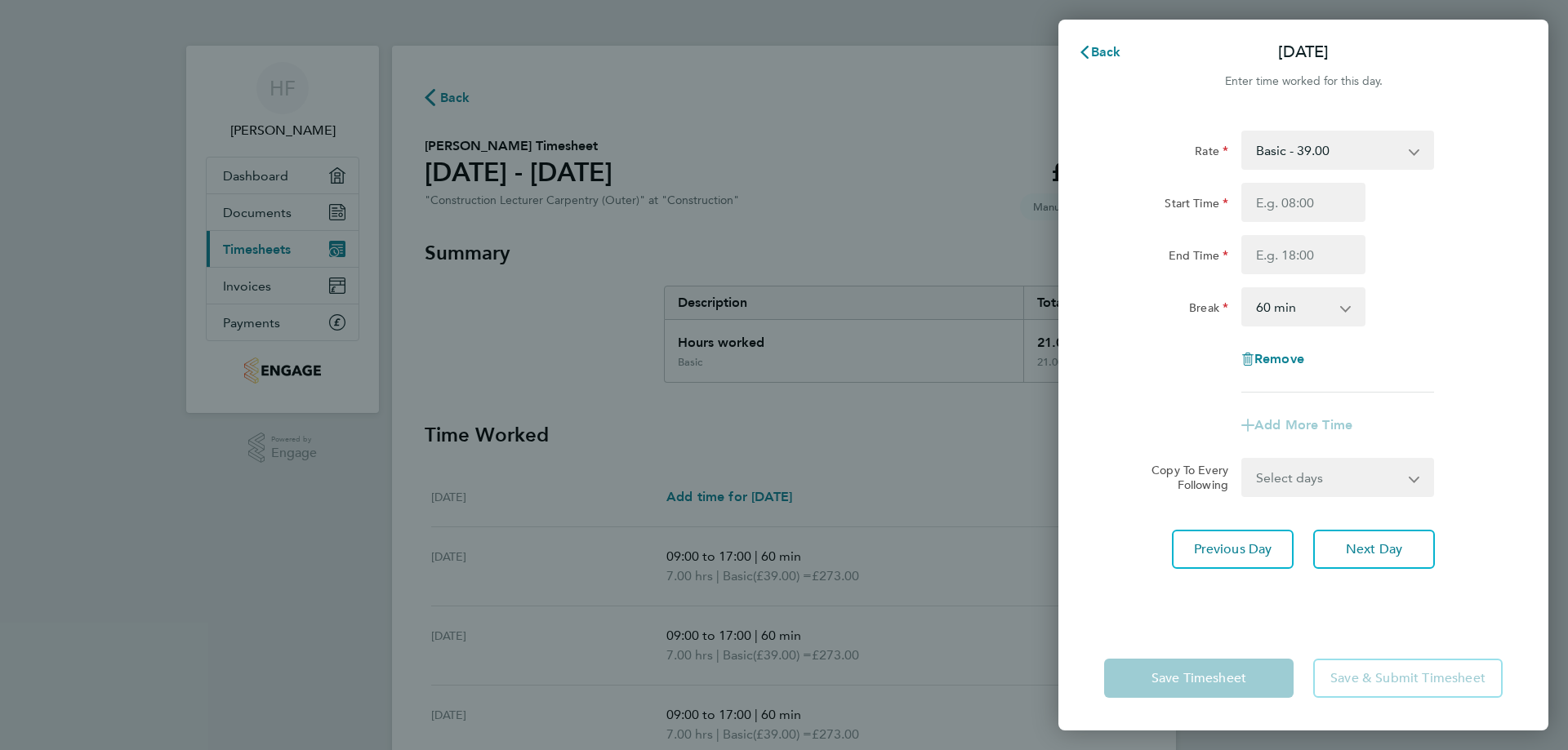
click at [1179, 678] on app-form-button "Save Timesheet" at bounding box center [1203, 679] width 199 height 40
click at [1103, 47] on span "Back" at bounding box center [1107, 51] width 31 height 15
click at [1103, 47] on div "Back [PERSON_NAME] Timesheet [DATE] - [DATE] £819. 00 "Construction Lecturer Ca…" at bounding box center [784, 554] width 784 height 1016
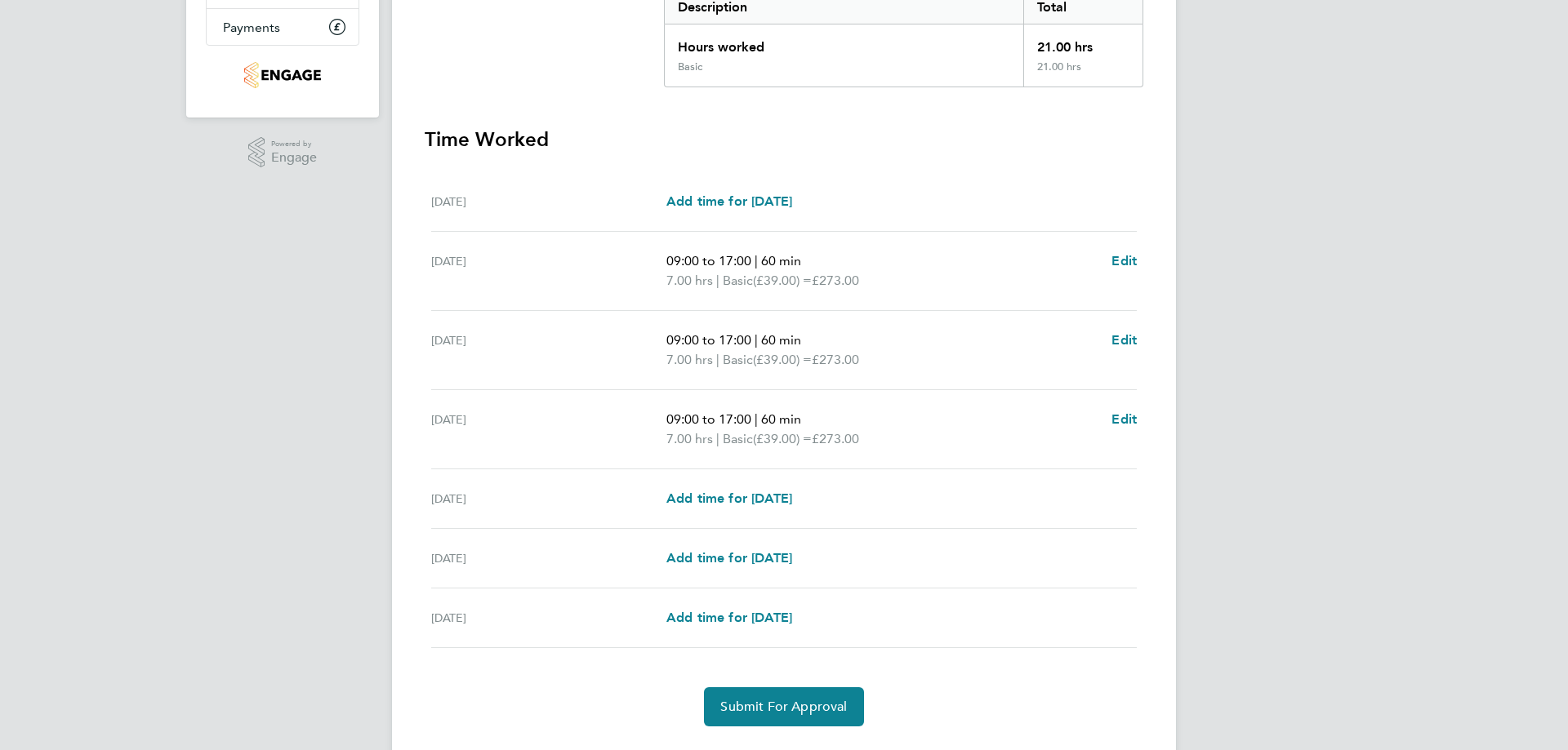
scroll to position [327, 0]
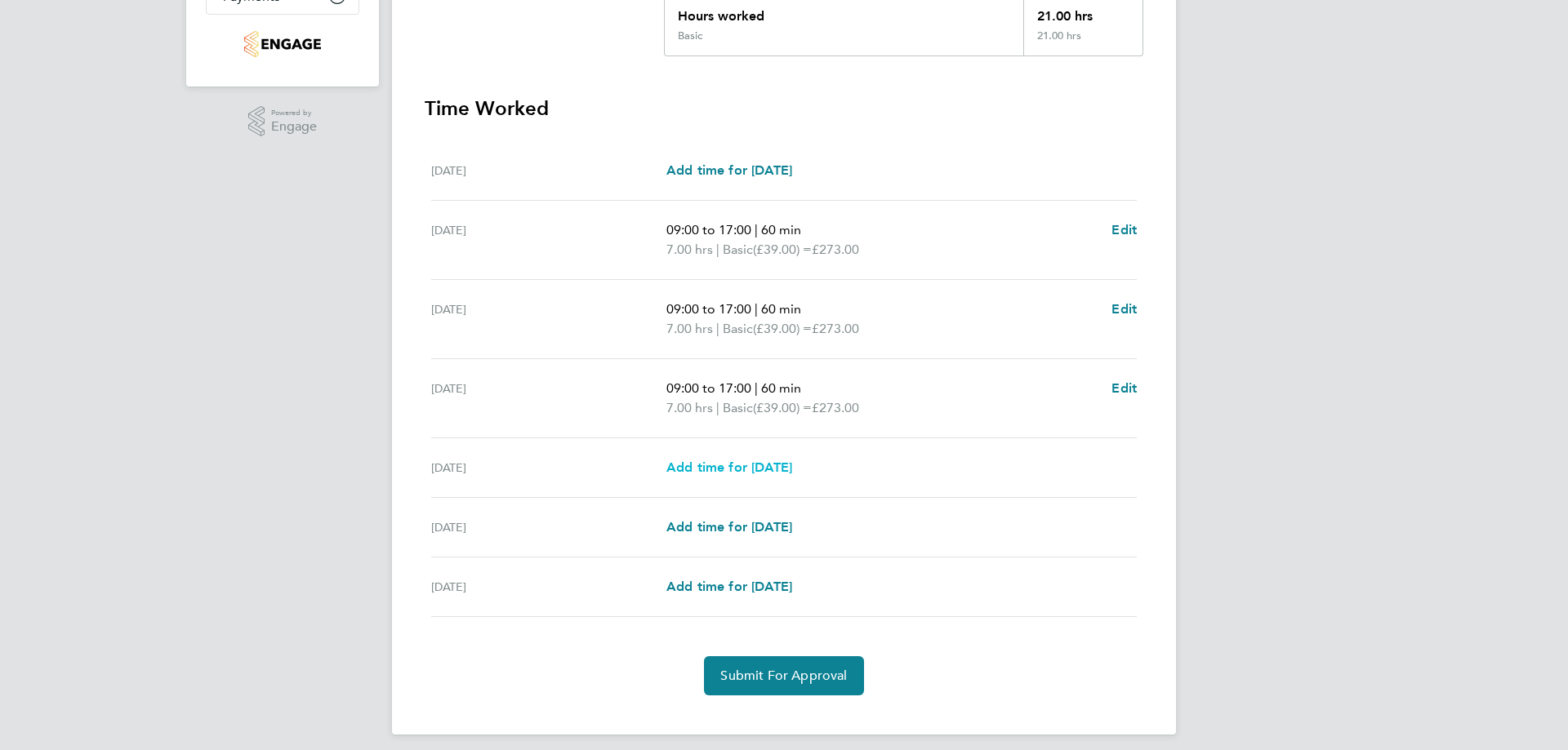
click at [760, 463] on span "Add time for [DATE]" at bounding box center [730, 467] width 126 height 15
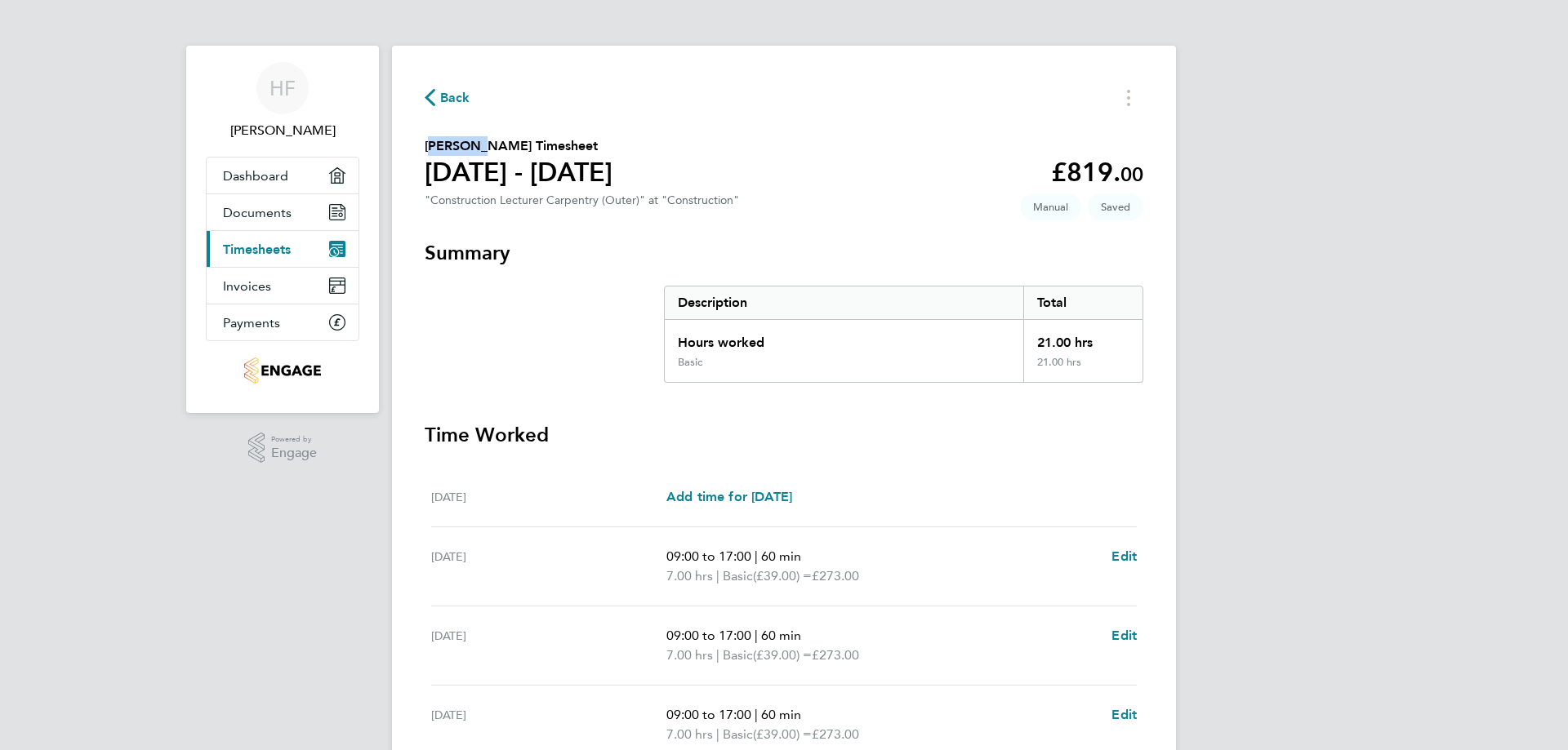
select select "60"
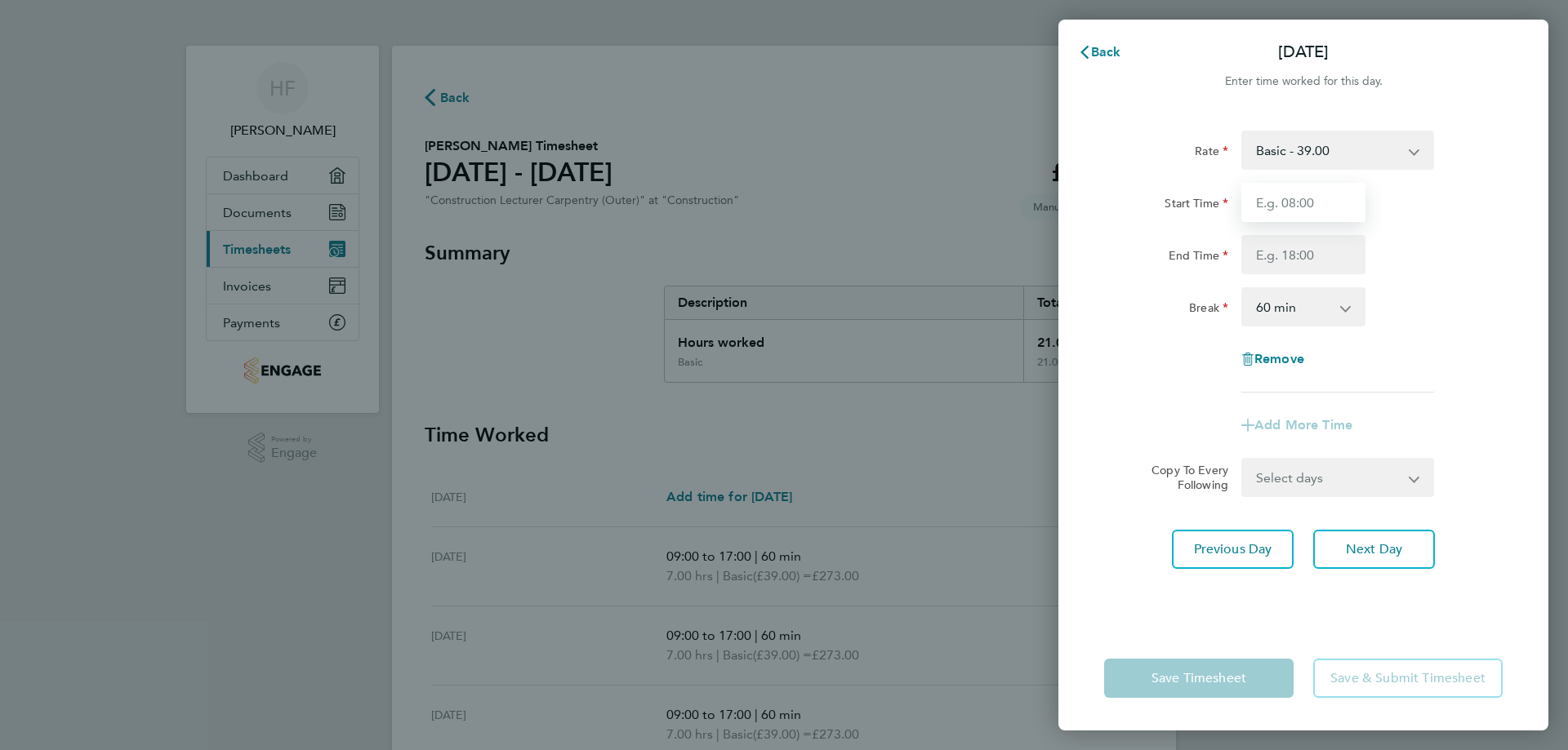
click at [1295, 211] on input "Start Time" at bounding box center [1303, 203] width 124 height 40
type input "09:00"
click at [1271, 261] on input "End Time" at bounding box center [1303, 255] width 124 height 40
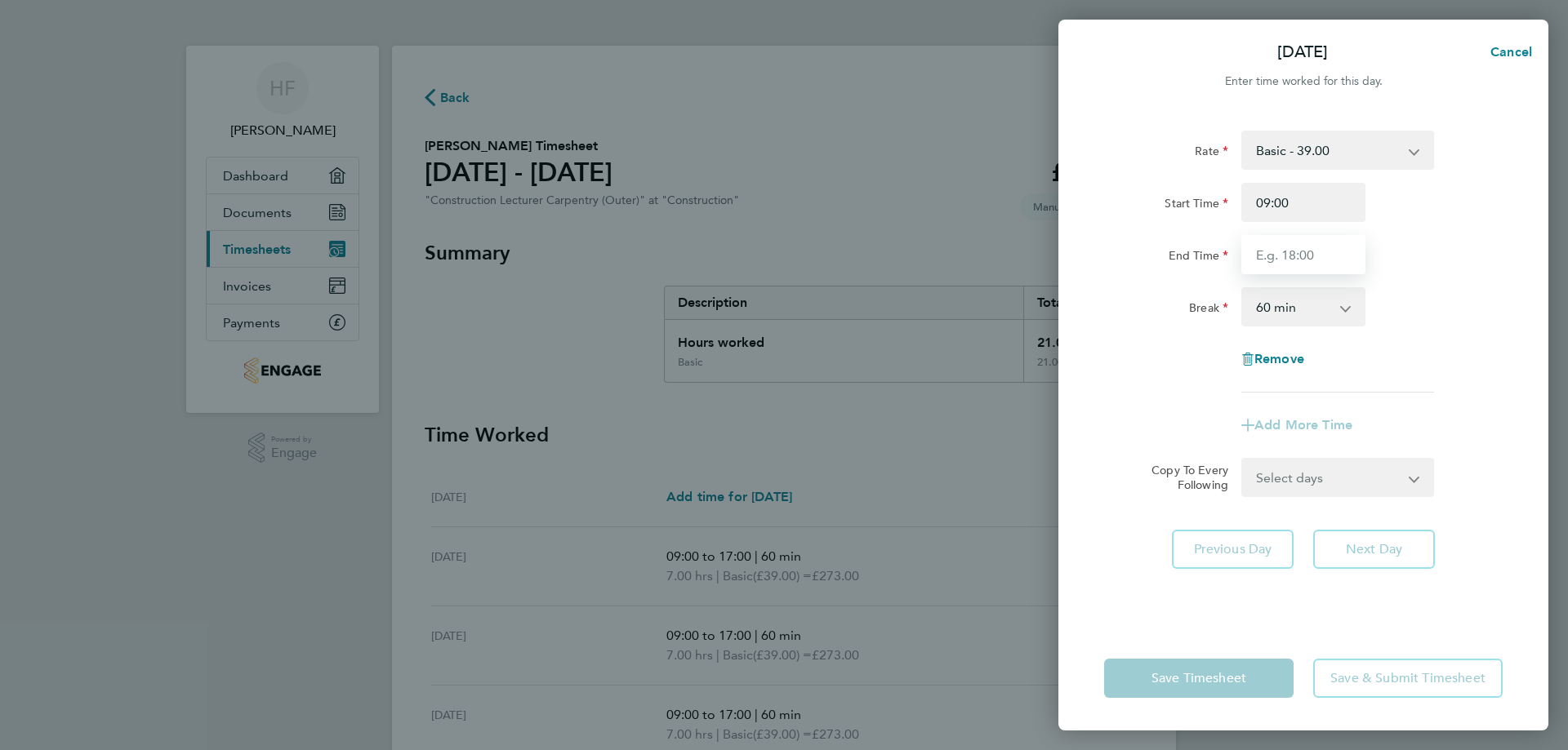
type input "17:00"
click at [1477, 494] on div "Copy To Every Following Select days Day Weekend (Sat-Sun) [DATE] [DATE]" at bounding box center [1303, 478] width 412 height 40
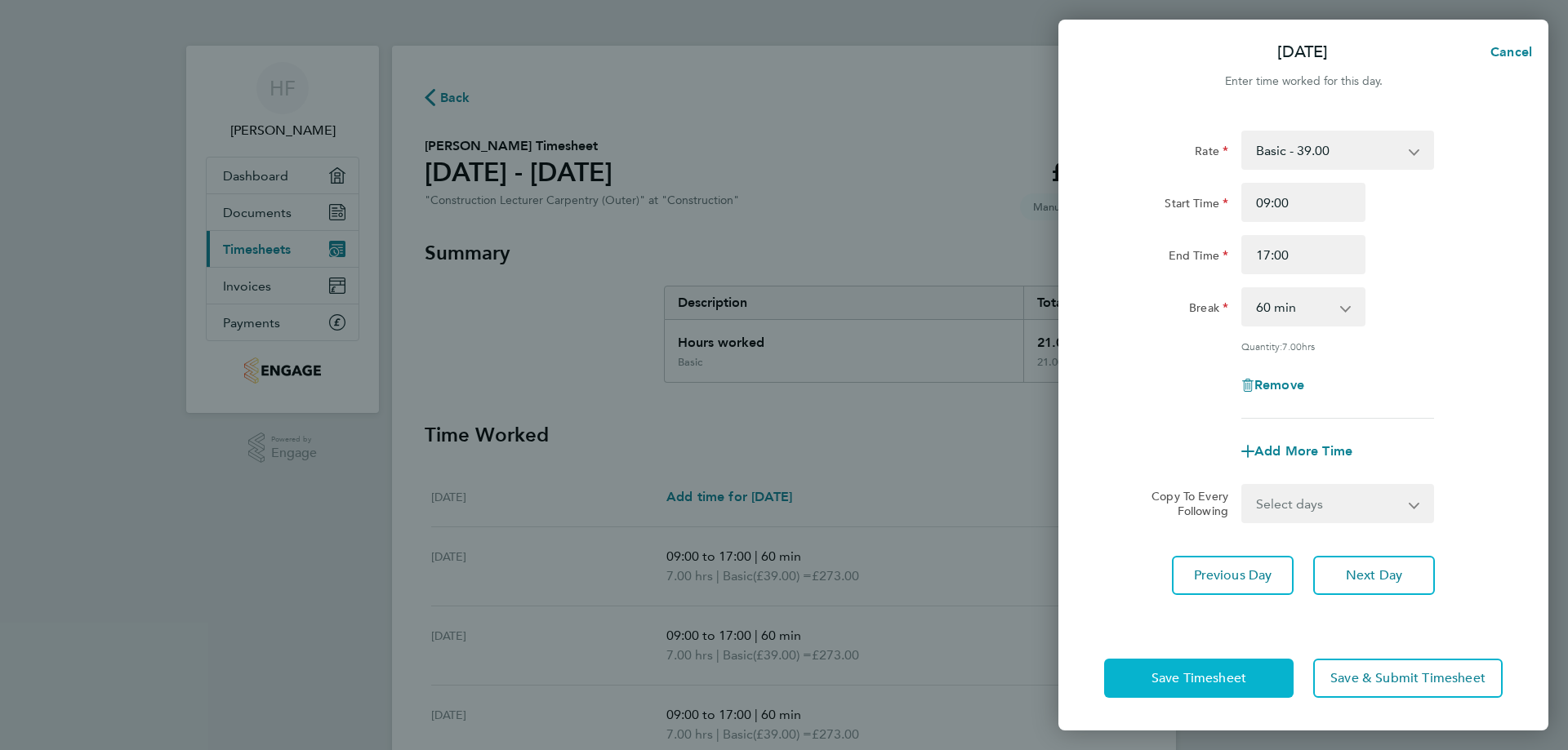
click at [1230, 667] on button "Save Timesheet" at bounding box center [1199, 679] width 189 height 40
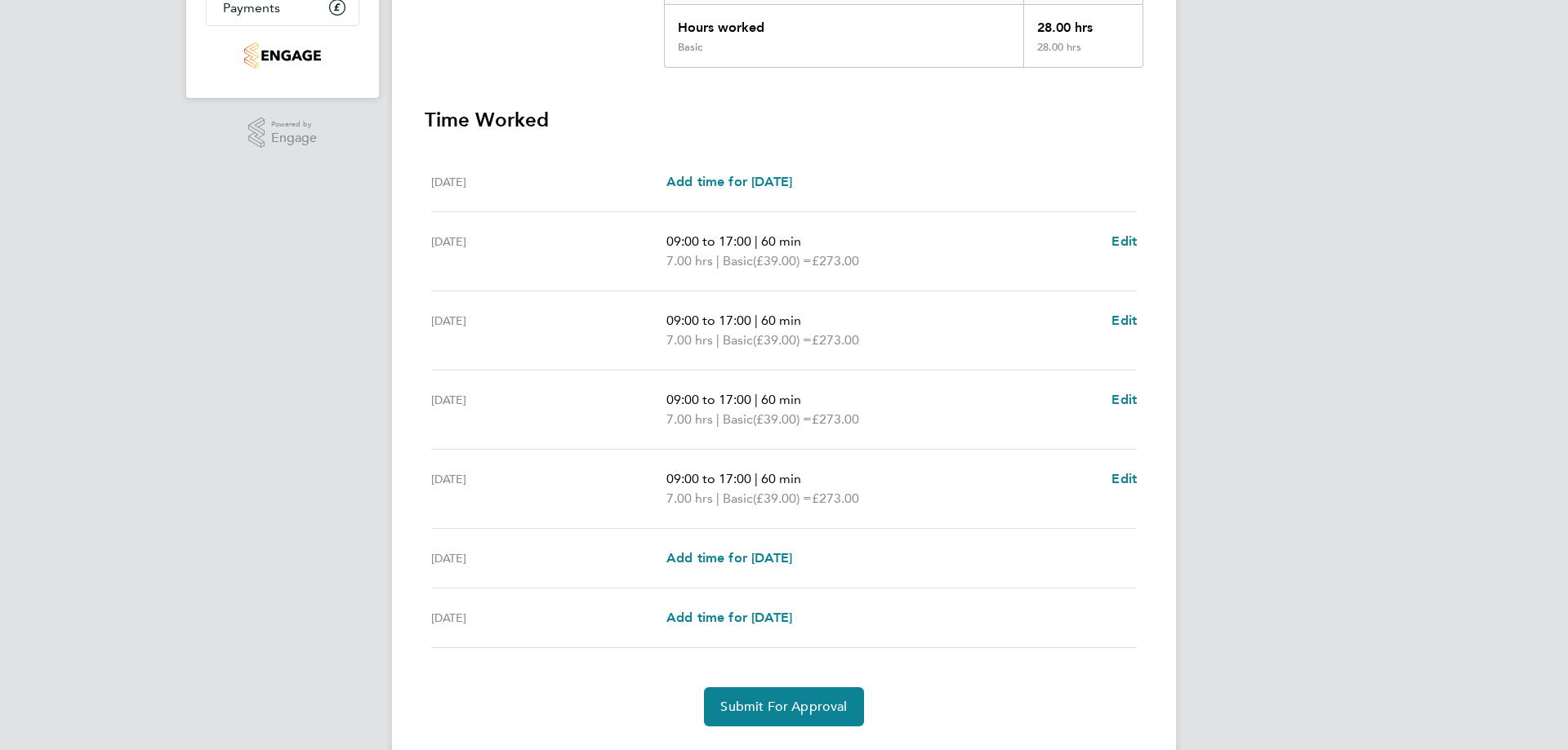
scroll to position [357, 0]
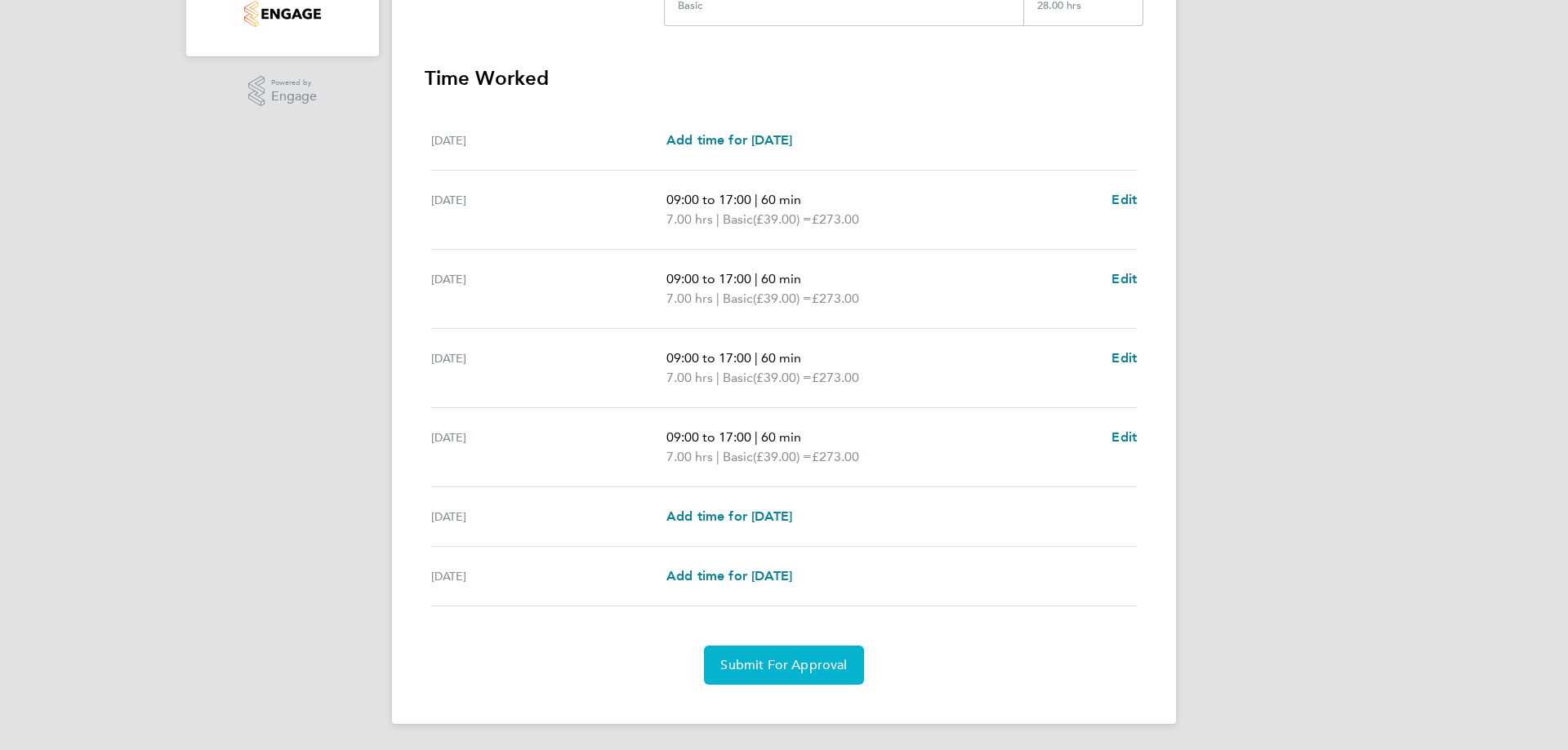
click at [811, 667] on span "Submit For Approval" at bounding box center [784, 665] width 127 height 16
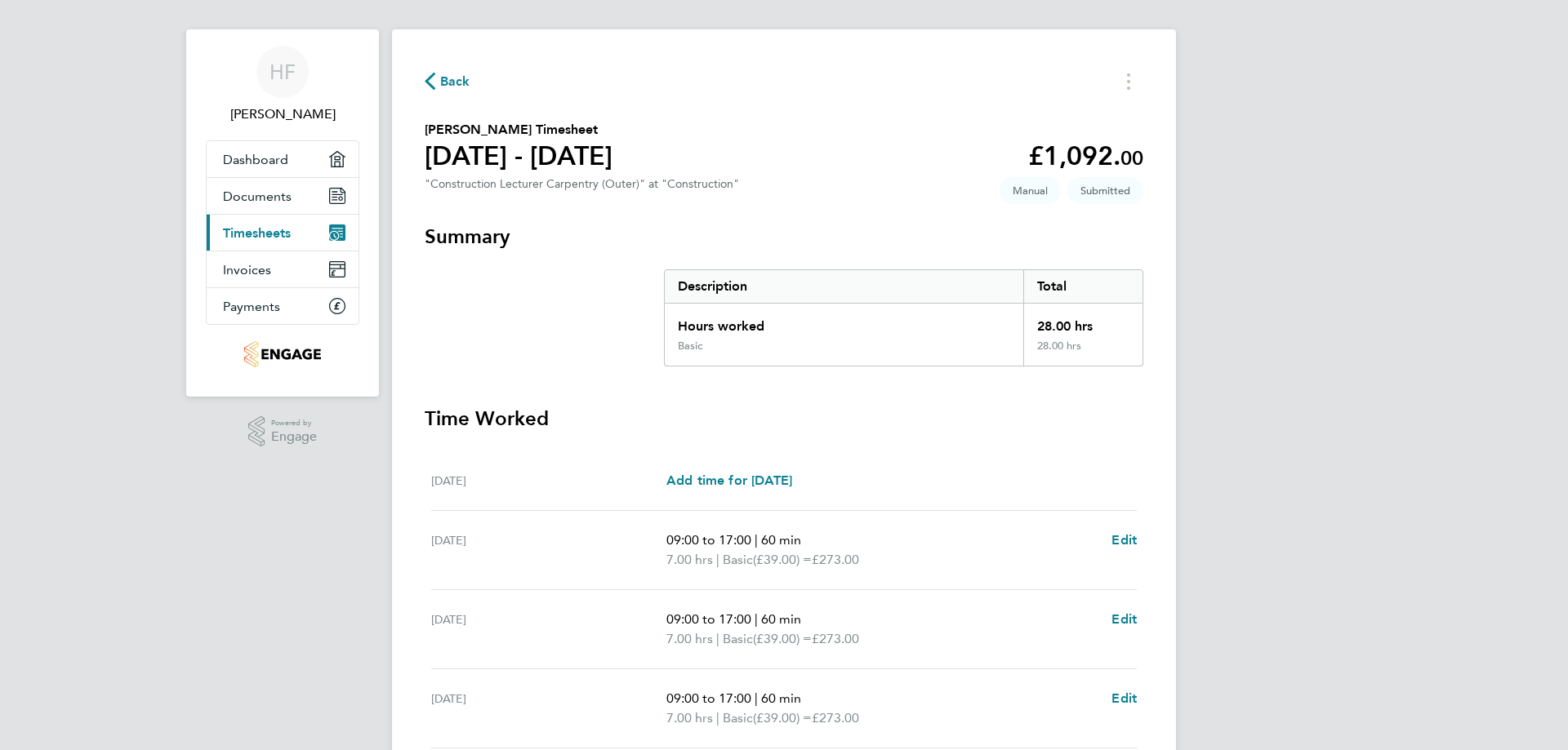
scroll to position [0, 0]
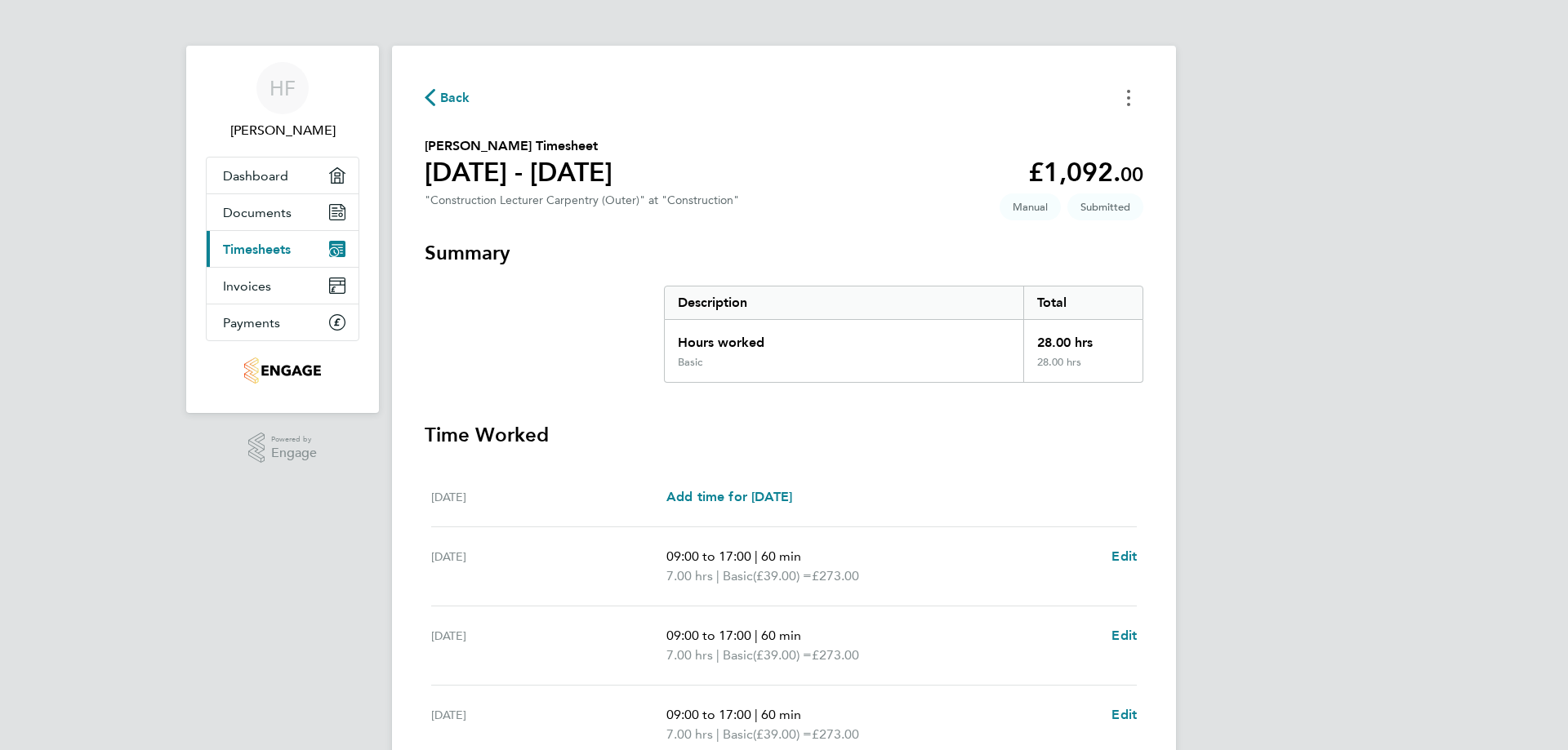
click at [1125, 95] on button "Timesheets Menu" at bounding box center [1128, 97] width 30 height 25
click at [728, 88] on div "Back [PERSON_NAME] as absent" at bounding box center [784, 97] width 719 height 25
click at [260, 168] on span "Dashboard" at bounding box center [256, 176] width 66 height 15
